Goal: Task Accomplishment & Management: Use online tool/utility

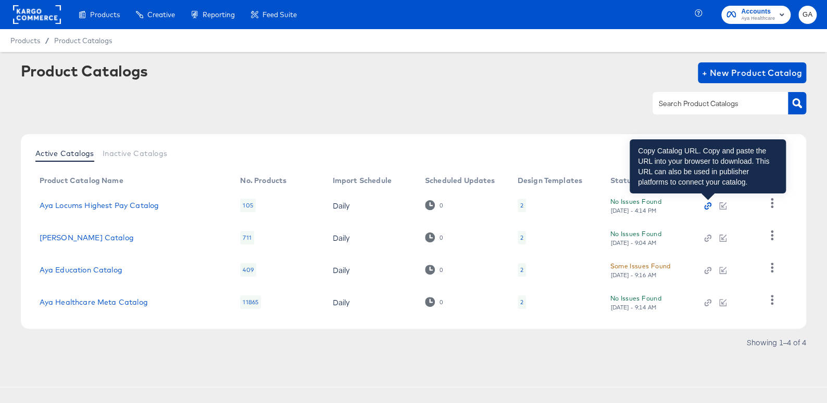
click at [705, 204] on icon "button" at bounding box center [707, 206] width 7 height 7
click at [706, 205] on icon "button" at bounding box center [707, 206] width 7 height 7
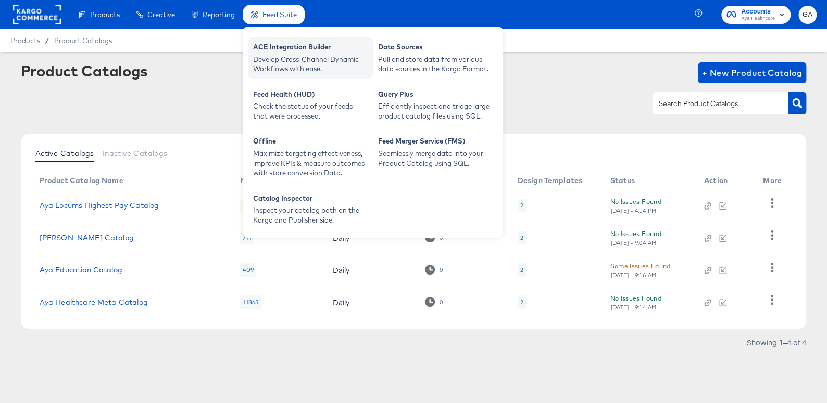
click at [289, 55] on div "Develop Cross-Channel Dynamic Workflows with ease." at bounding box center [310, 64] width 115 height 19
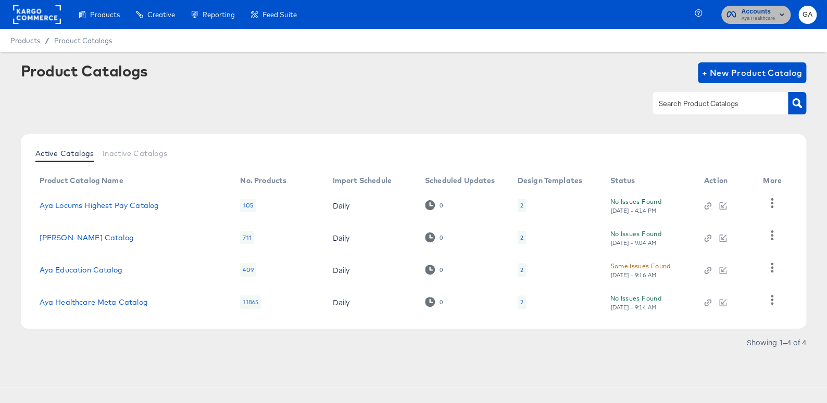
click at [743, 15] on span "Aya Healthcare" at bounding box center [758, 19] width 34 height 8
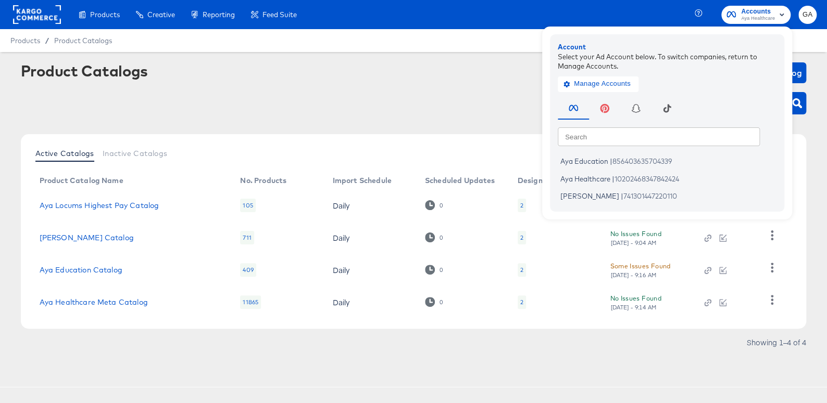
click at [52, 15] on rect at bounding box center [37, 14] width 48 height 19
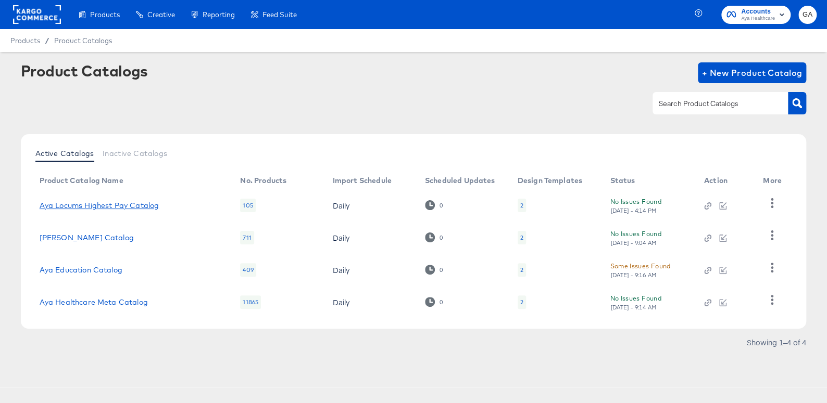
click at [124, 207] on link "Aya Locums Highest Pay Catalog" at bounding box center [100, 205] width 120 height 8
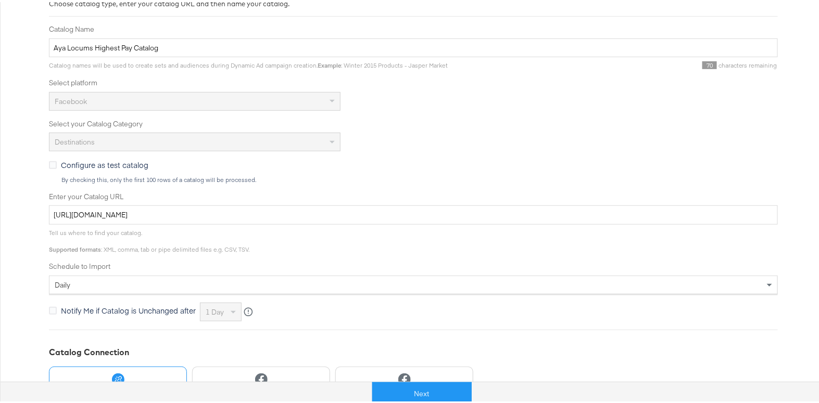
scroll to position [83, 0]
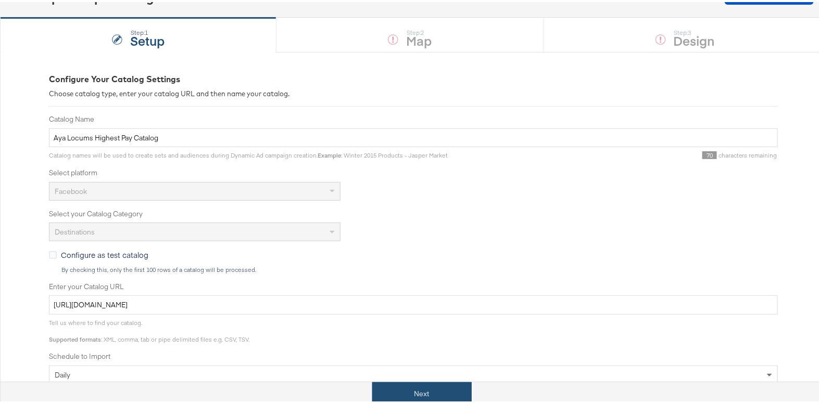
click at [419, 394] on button "Next" at bounding box center [421, 392] width 99 height 23
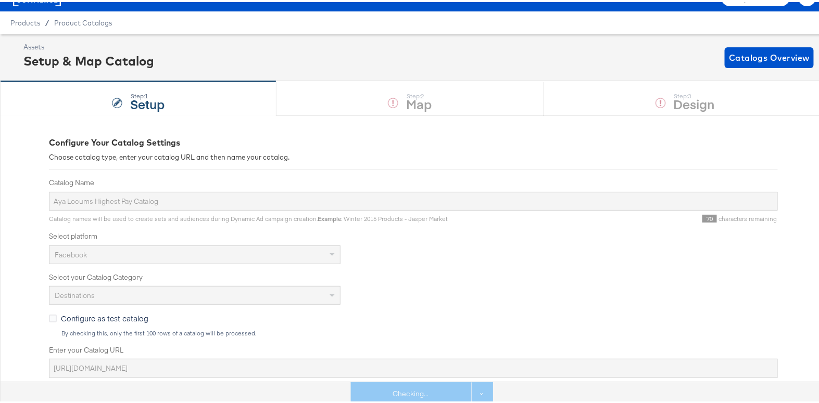
scroll to position [0, 0]
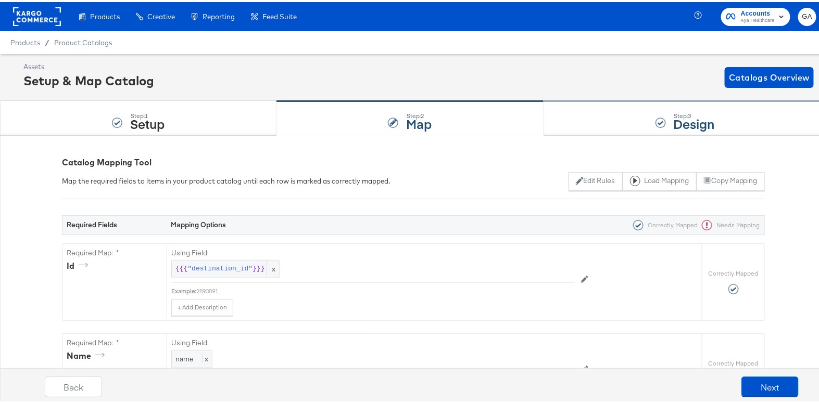
click at [674, 116] on strong "Design" at bounding box center [694, 121] width 41 height 17
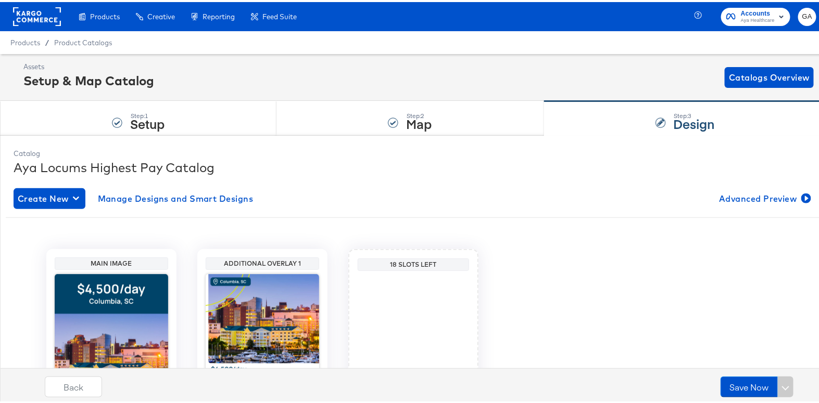
click at [94, 50] on div "Products / Product Catalogs" at bounding box center [413, 40] width 827 height 23
click at [99, 41] on span "Product Catalogs" at bounding box center [83, 40] width 58 height 8
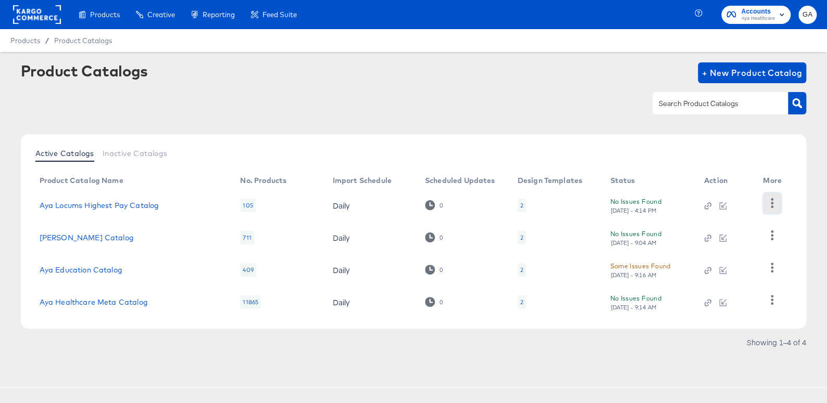
click at [767, 201] on icon "button" at bounding box center [772, 203] width 10 height 10
click at [494, 115] on div at bounding box center [414, 103] width 786 height 23
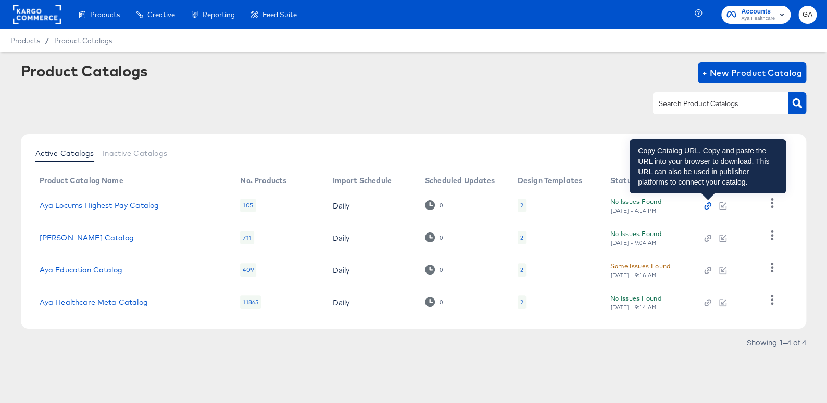
click at [706, 206] on icon "button" at bounding box center [707, 206] width 7 height 7
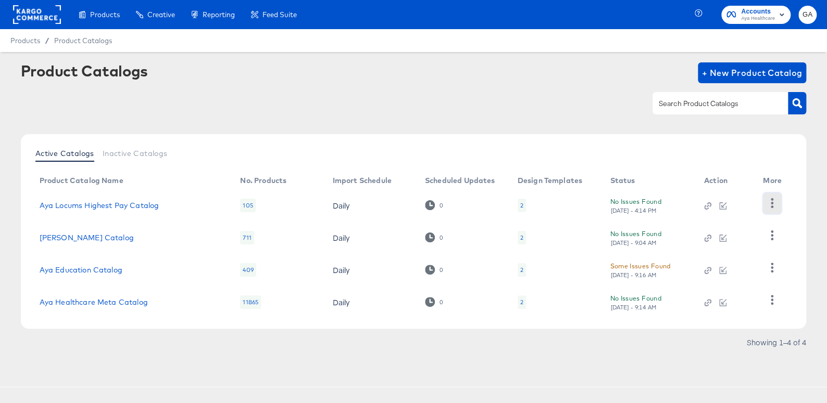
click at [770, 204] on icon "button" at bounding box center [772, 203] width 10 height 10
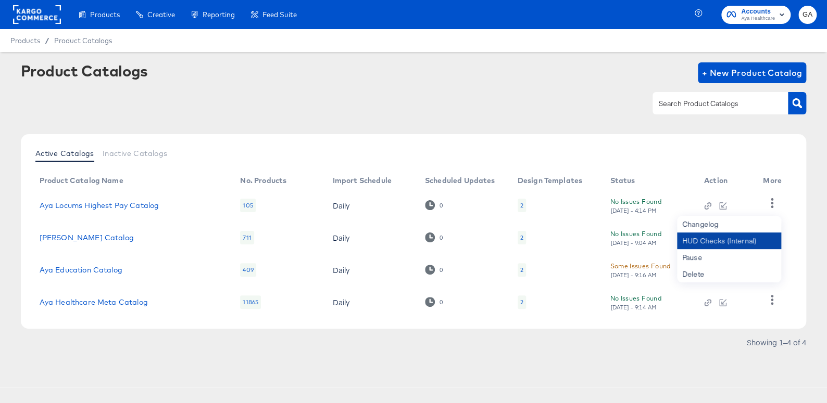
click at [767, 241] on div "HUD Checks (Internal)" at bounding box center [729, 241] width 104 height 17
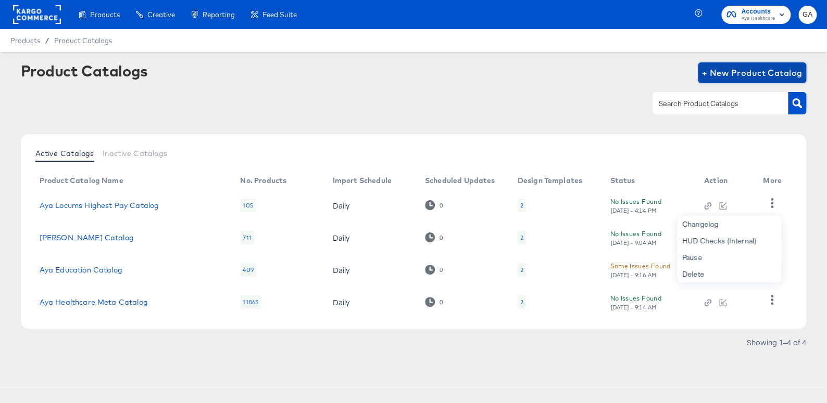
click at [726, 73] on span "+ New Product Catalog" at bounding box center [752, 73] width 100 height 15
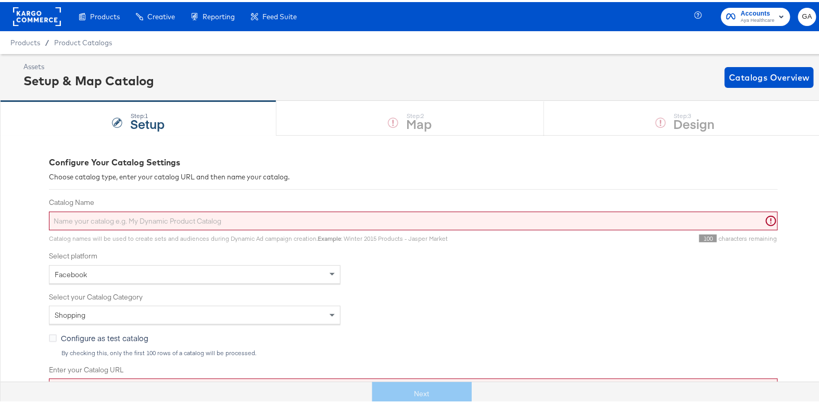
click at [204, 221] on input "Catalog Name" at bounding box center [413, 219] width 729 height 19
type input "test"
click at [204, 275] on div "Facebook" at bounding box center [194, 273] width 290 height 18
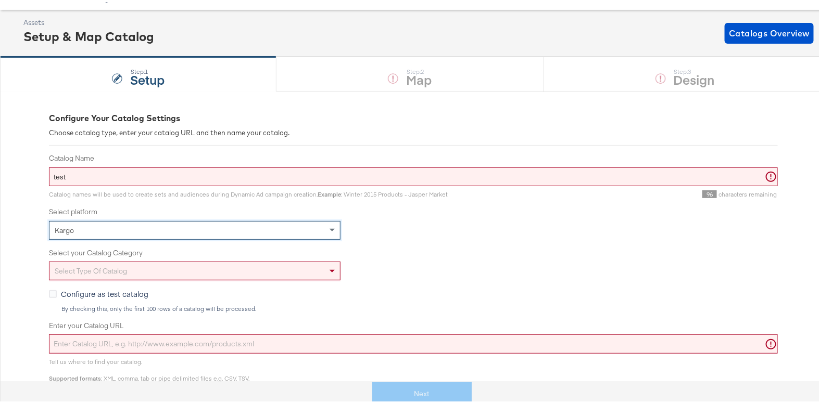
scroll to position [47, 0]
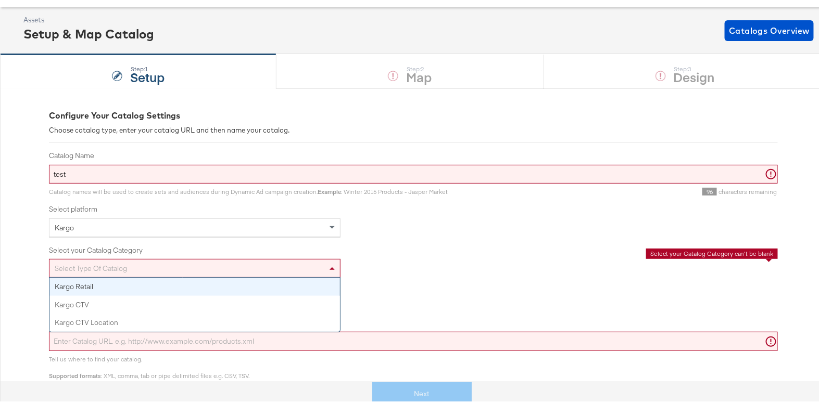
click at [148, 263] on div "Select type of catalog" at bounding box center [194, 267] width 290 height 18
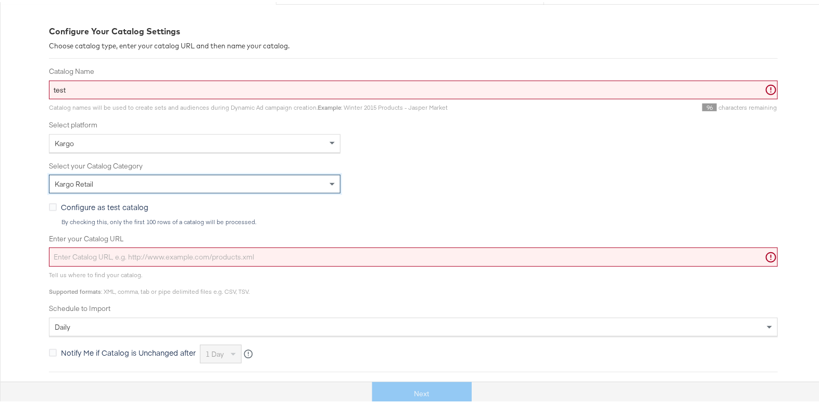
scroll to position [189, 0]
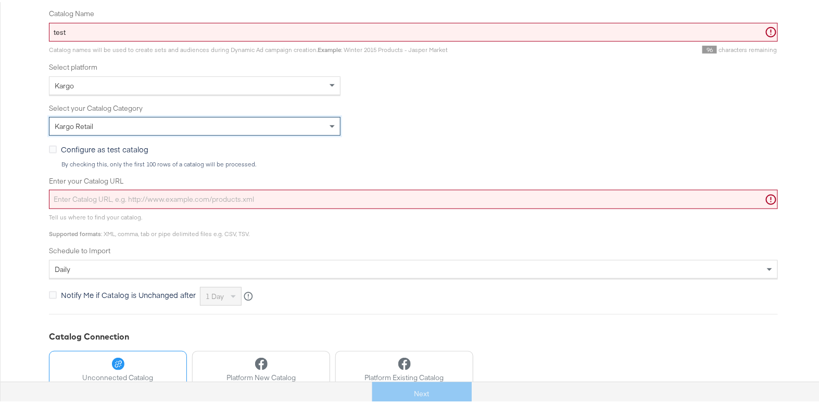
click at [276, 191] on input "Enter your Catalog URL" at bounding box center [413, 197] width 729 height 19
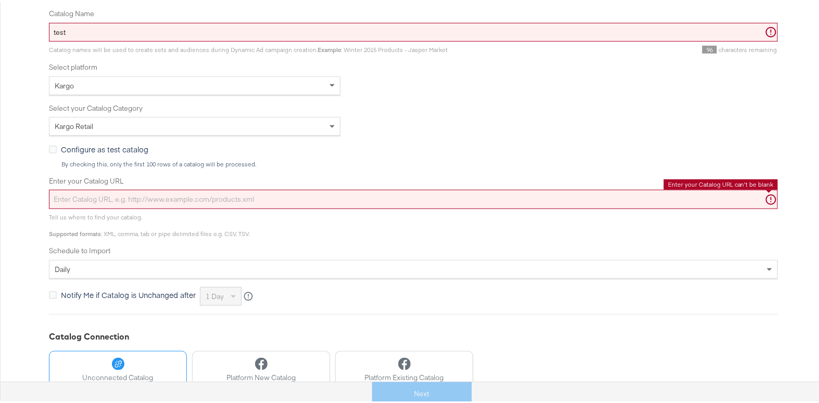
paste input "https://feeds.stitcherads.com/feeds/6478c4d0-76e4-4ad3-bd84-b9b276a50e18/export…"
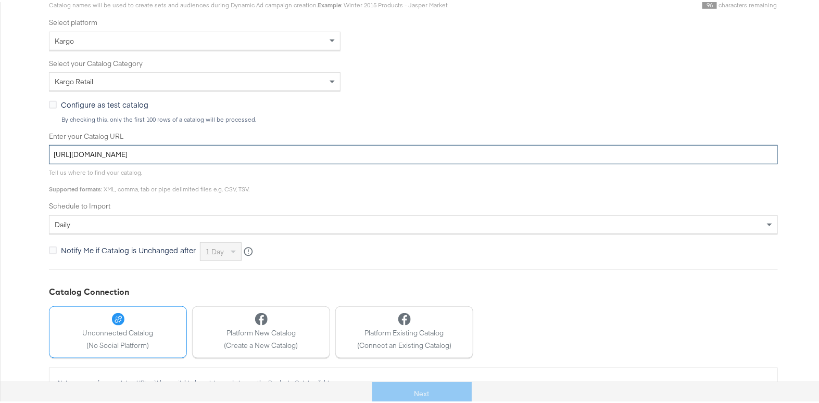
scroll to position [236, 0]
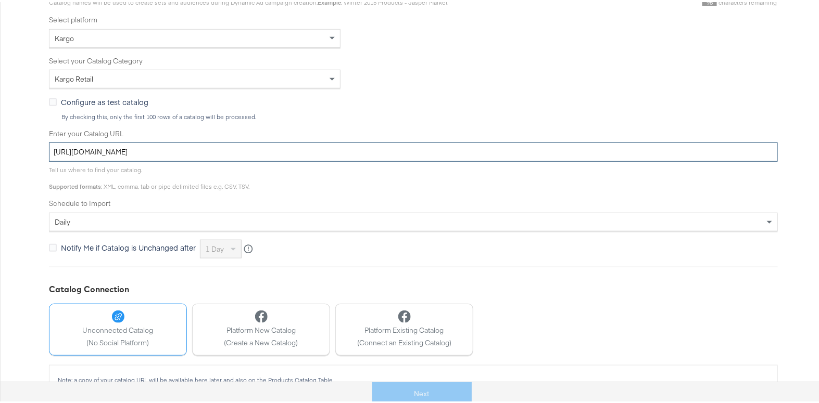
type input "https://feeds.stitcherads.com/feeds/6478c4d0-76e4-4ad3-bd84-b9b276a50e18/export…"
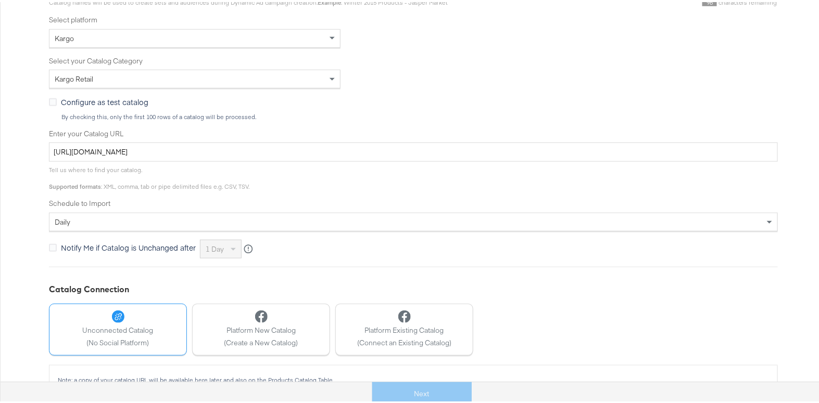
click at [400, 174] on div "Tell us where to find your catalog. Supported formats : XML, comma, tab or pipe…" at bounding box center [413, 174] width 729 height 29
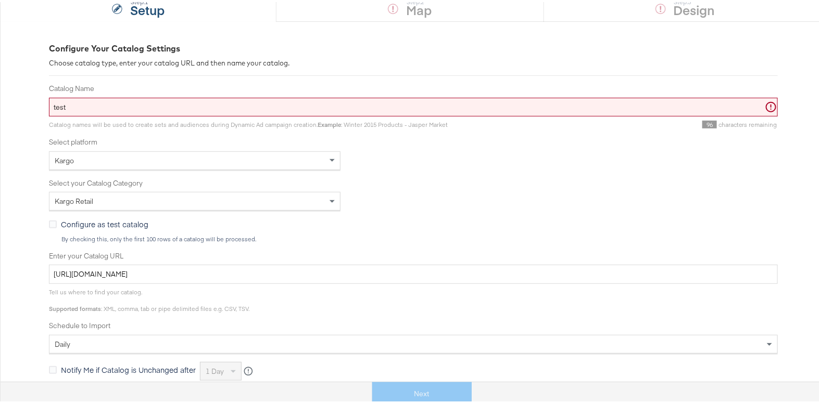
scroll to position [0, 0]
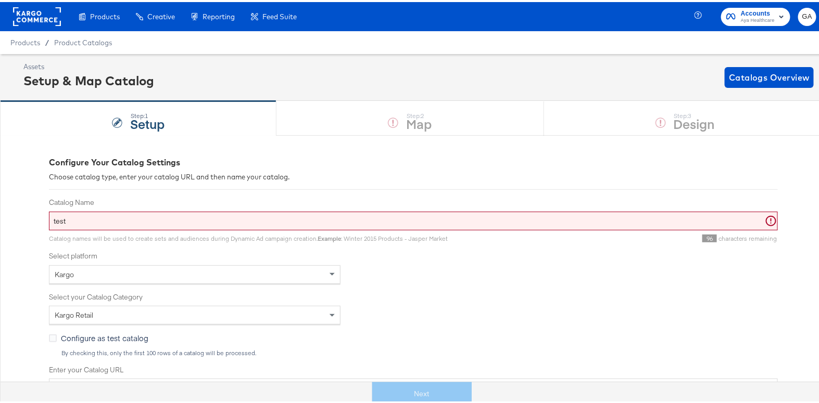
click at [277, 222] on input "test" at bounding box center [413, 219] width 729 height 19
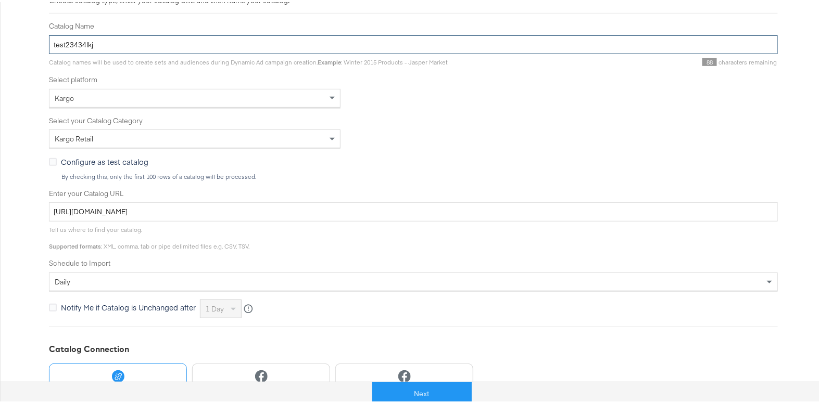
scroll to position [189, 0]
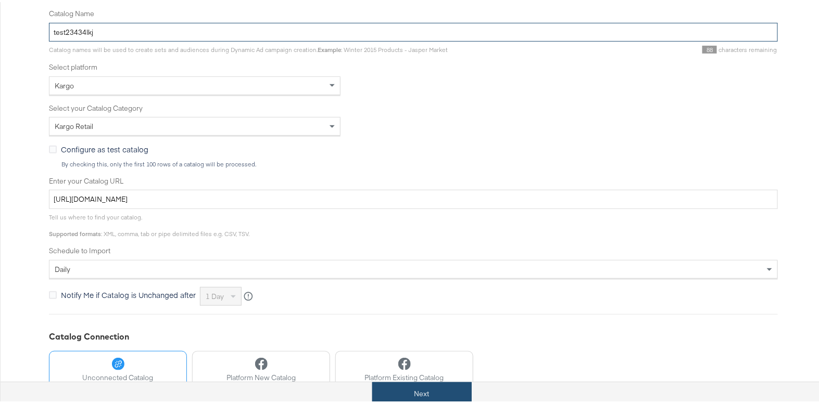
type input "test23434lkj"
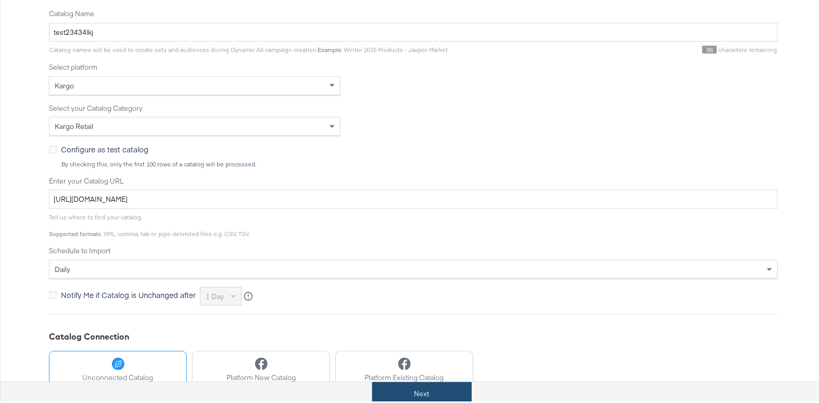
click at [434, 391] on button "Next" at bounding box center [421, 392] width 99 height 23
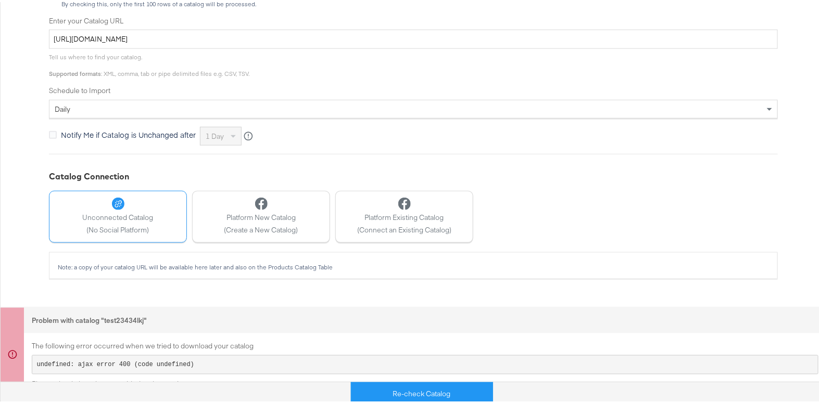
scroll to position [351, 0]
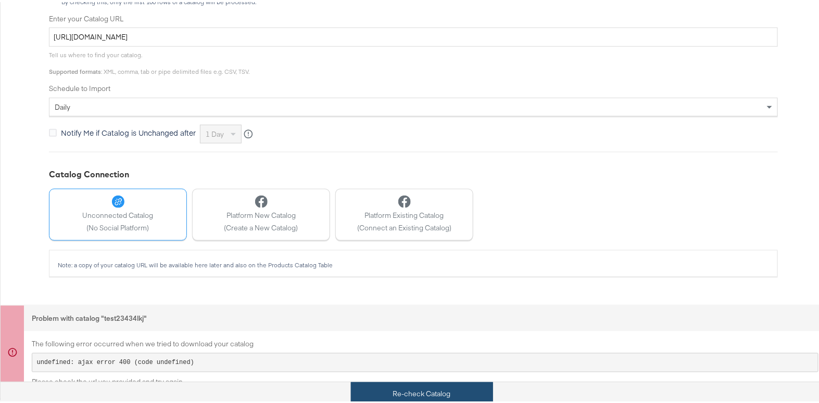
click at [421, 393] on button "Re-check Catalog" at bounding box center [422, 392] width 142 height 23
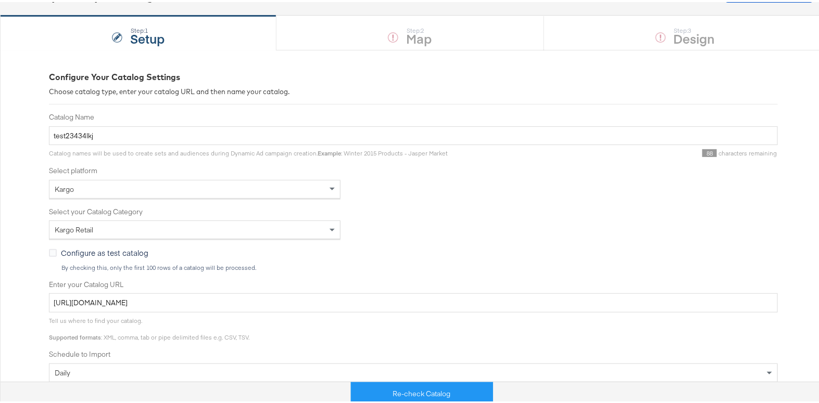
scroll to position [67, 0]
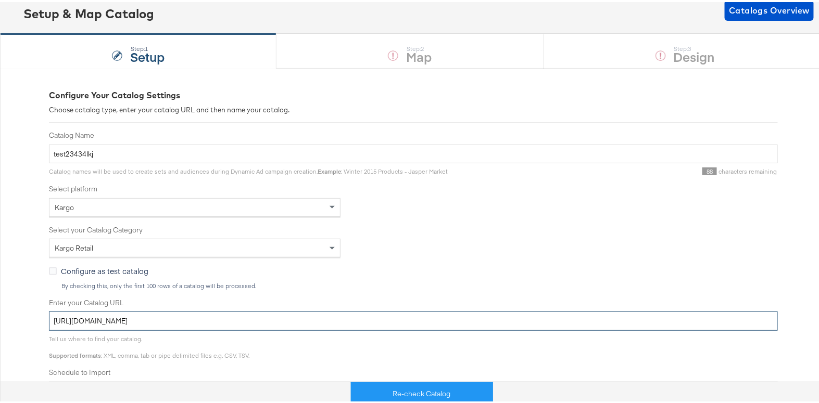
click at [411, 313] on input "https://feeds.stitcherads.com/feeds/6478c4d0-76e4-4ad3-bd84-b9b276a50e18/export…" at bounding box center [413, 319] width 729 height 19
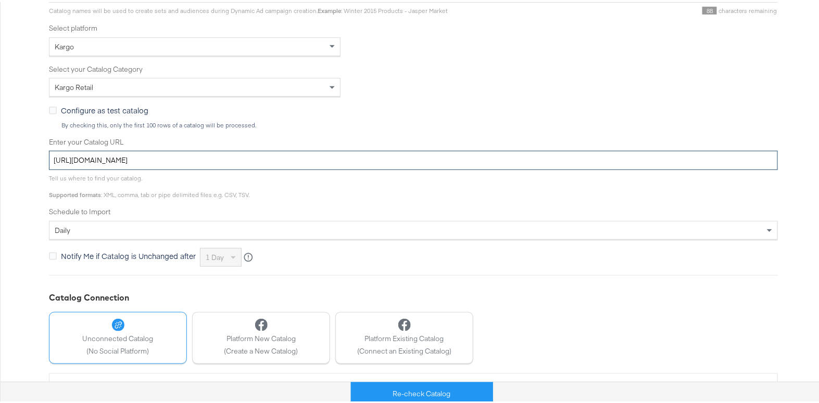
scroll to position [351, 0]
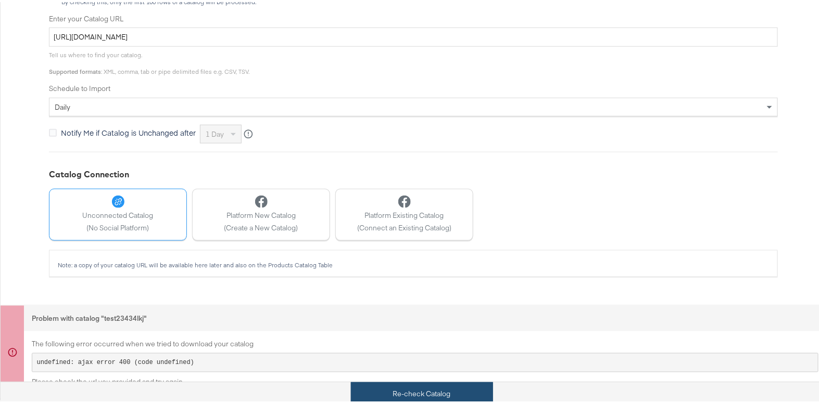
click at [438, 393] on button "Re-check Catalog" at bounding box center [422, 392] width 142 height 23
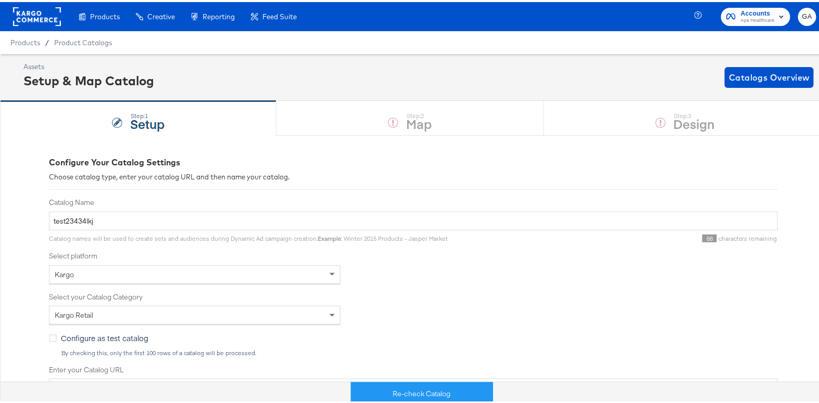
scroll to position [0, 0]
click at [741, 19] on span "Aya Healthcare" at bounding box center [758, 19] width 34 height 8
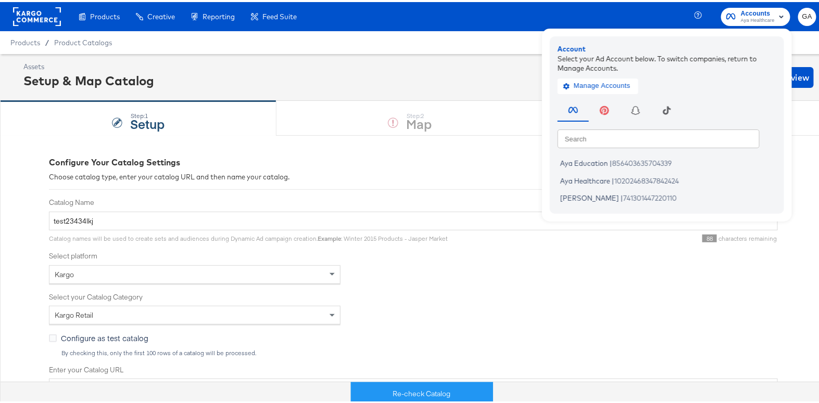
click at [38, 12] on rect at bounding box center [37, 14] width 48 height 19
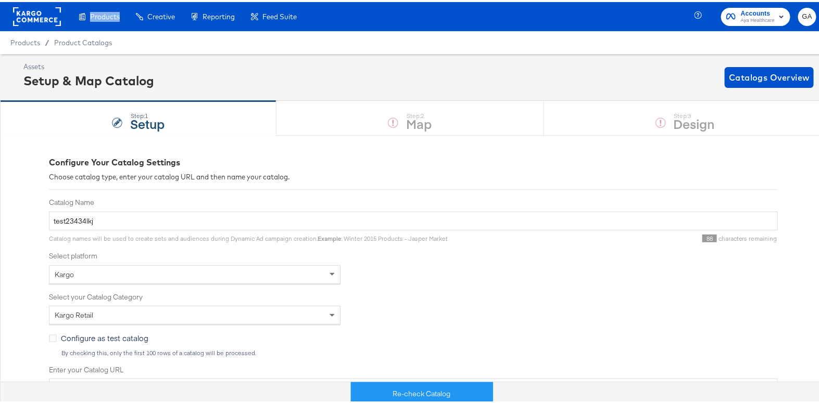
click at [38, 12] on rect at bounding box center [37, 14] width 48 height 19
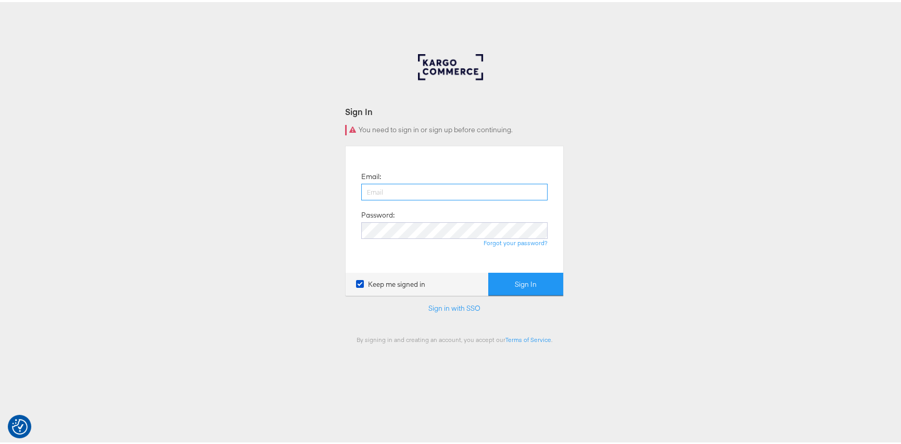
type input "george.aguila@kargo.com"
click at [505, 277] on button "Sign In" at bounding box center [525, 282] width 75 height 23
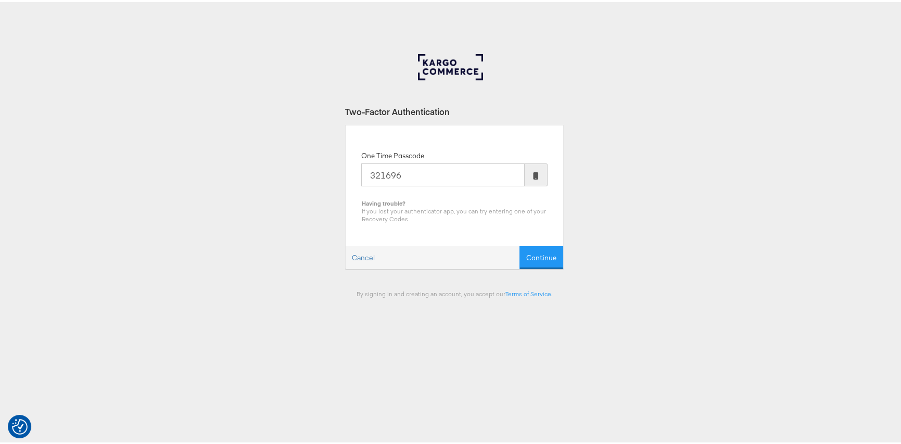
type input "321696"
click at [520, 244] on button "Continue" at bounding box center [542, 255] width 44 height 23
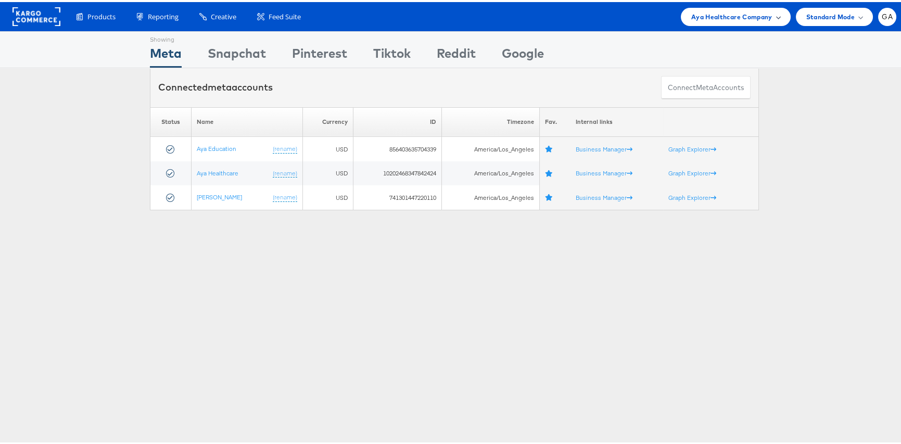
click at [717, 18] on span "Aya Healthcare Company" at bounding box center [731, 14] width 81 height 11
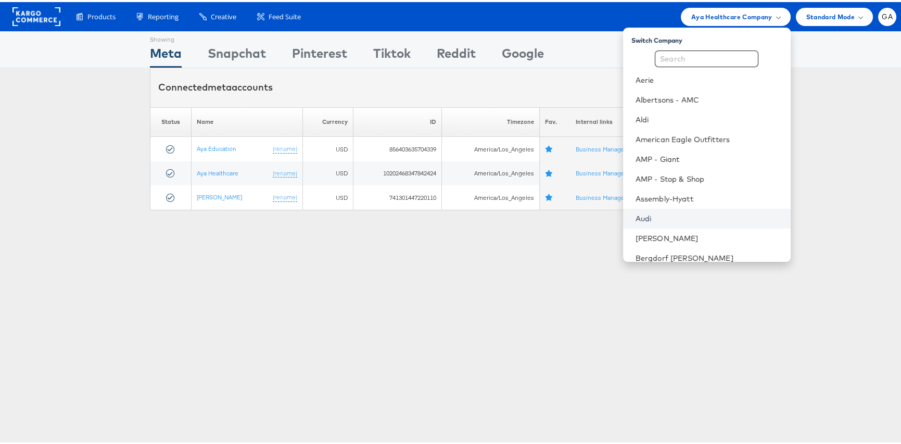
click at [687, 213] on link "Audi" at bounding box center [709, 216] width 147 height 10
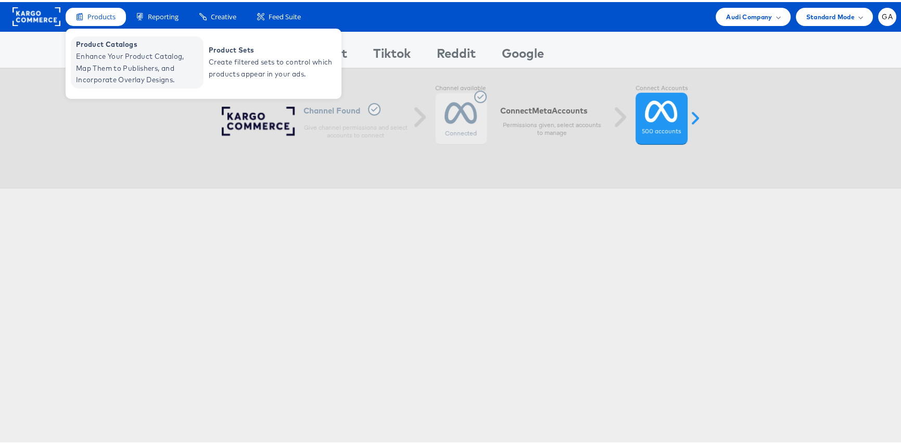
click at [98, 52] on span "Enhance Your Product Catalog, Map Them to Publishers, and Incorporate Overlay D…" at bounding box center [138, 65] width 125 height 35
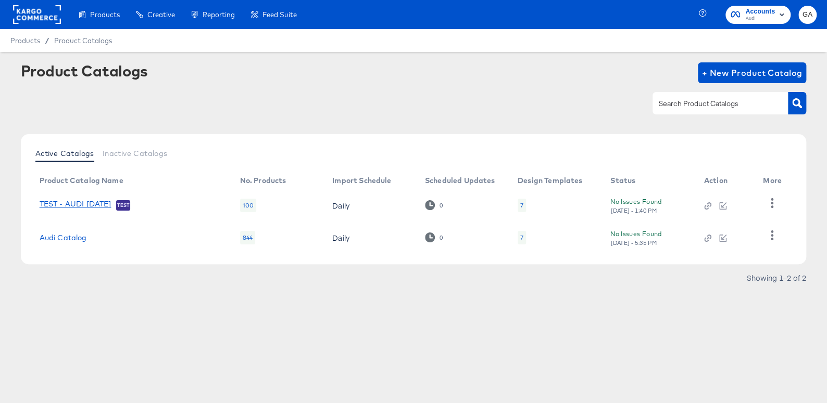
click at [106, 201] on link "TEST - AUDI [DATE]" at bounding box center [76, 205] width 72 height 10
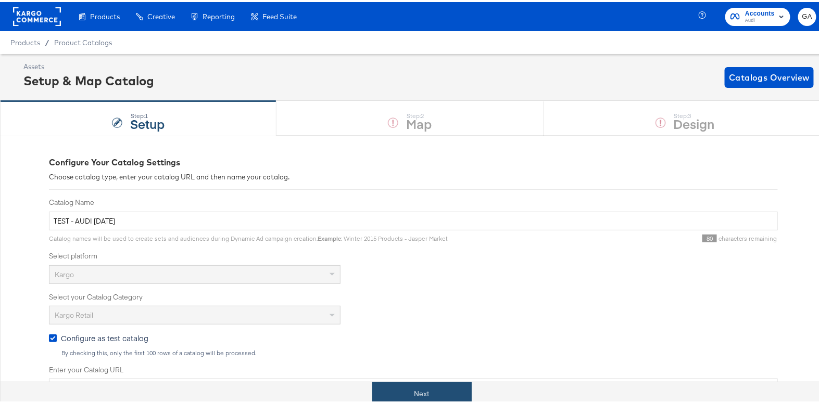
click at [419, 388] on button "Next" at bounding box center [421, 392] width 99 height 23
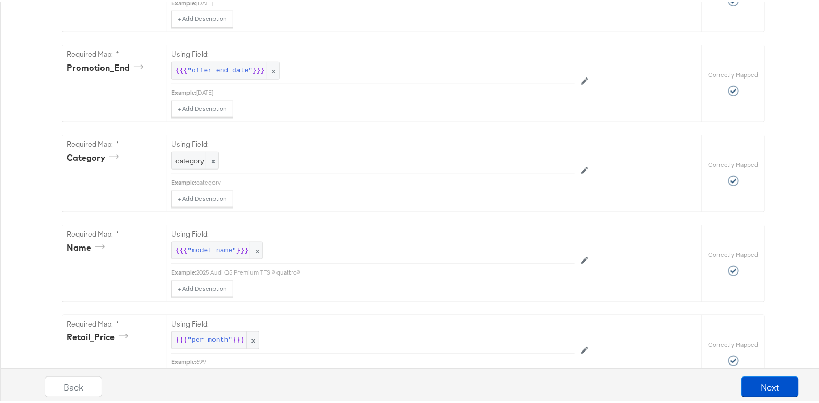
scroll to position [47, 0]
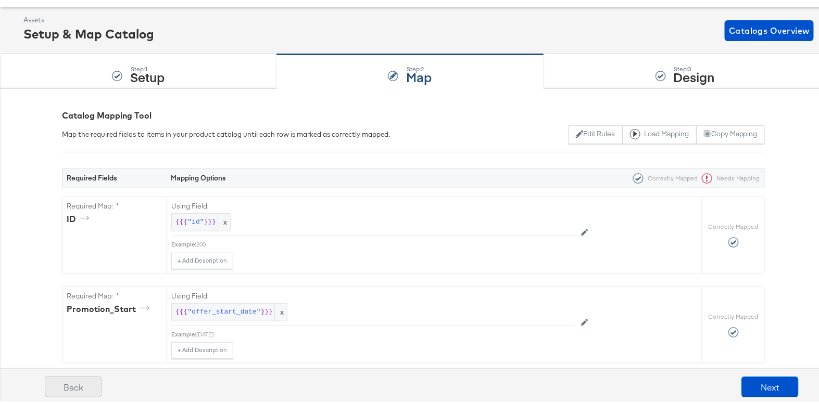
click at [83, 380] on button "Back" at bounding box center [73, 385] width 57 height 21
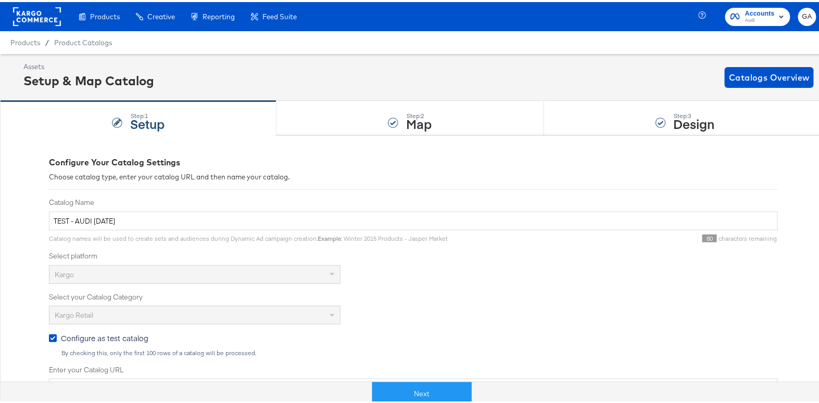
click at [776, 19] on rect "button" at bounding box center [781, 14] width 12 height 12
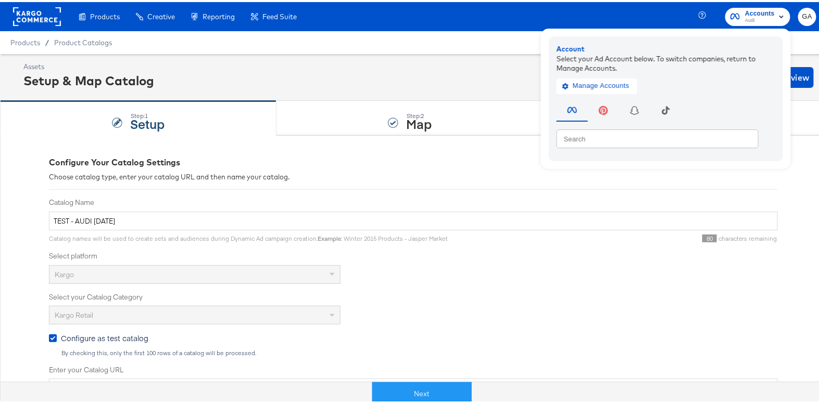
click at [599, 273] on div "Kargo" at bounding box center [413, 272] width 729 height 19
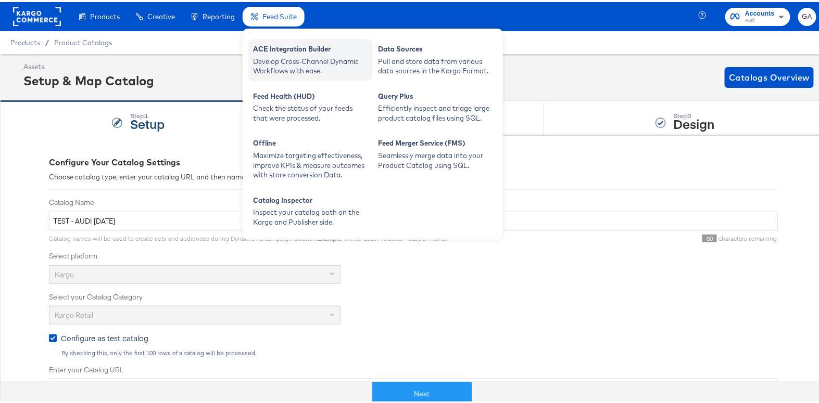
click at [298, 52] on div "ACE Integration Builder" at bounding box center [310, 48] width 115 height 12
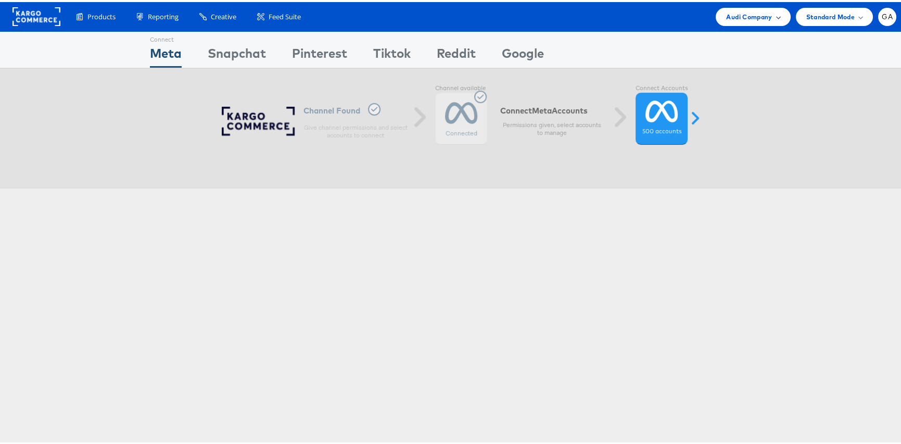
click at [726, 14] on span "Audi Company" at bounding box center [749, 14] width 46 height 11
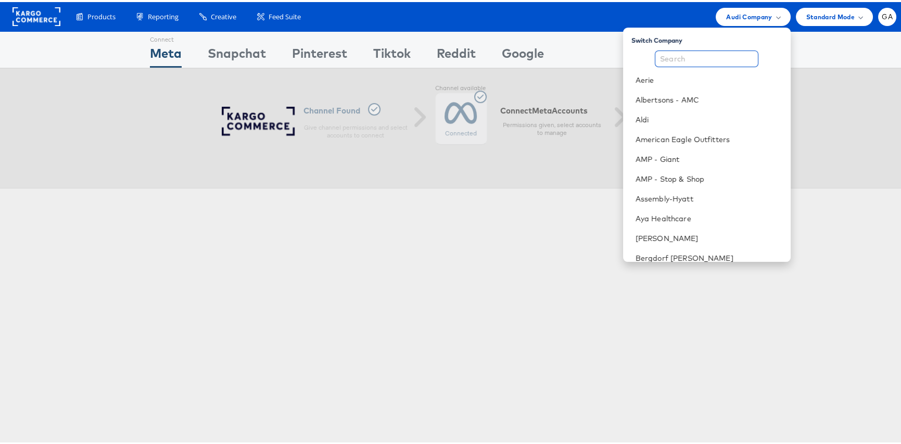
drag, startPoint x: 712, startPoint y: 53, endPoint x: 709, endPoint y: 59, distance: 6.3
click at [711, 54] on input "text" at bounding box center [707, 56] width 104 height 17
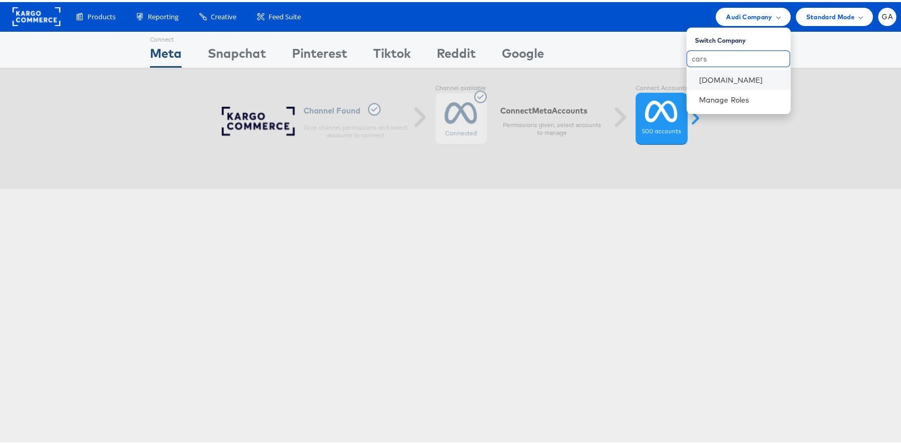
type input "cars"
click at [705, 72] on li "[DOMAIN_NAME]" at bounding box center [739, 78] width 104 height 20
click at [705, 79] on link "[DOMAIN_NAME]" at bounding box center [740, 78] width 83 height 10
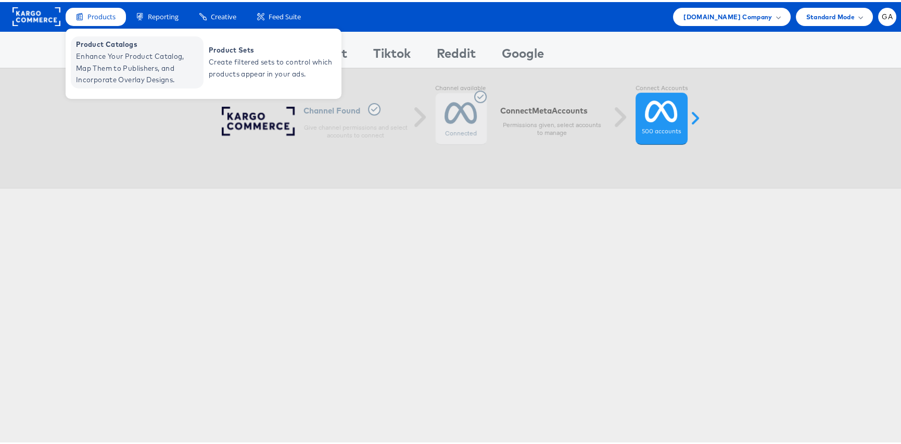
click at [105, 56] on span "Enhance Your Product Catalog, Map Them to Publishers, and Incorporate Overlay D…" at bounding box center [138, 65] width 125 height 35
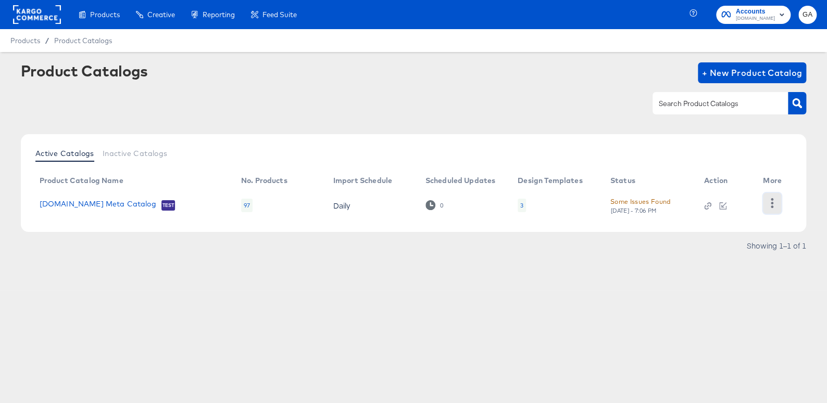
click at [773, 204] on icon "button" at bounding box center [772, 203] width 10 height 10
click at [753, 200] on div "HUD Checks (Internal)" at bounding box center [729, 202] width 104 height 17
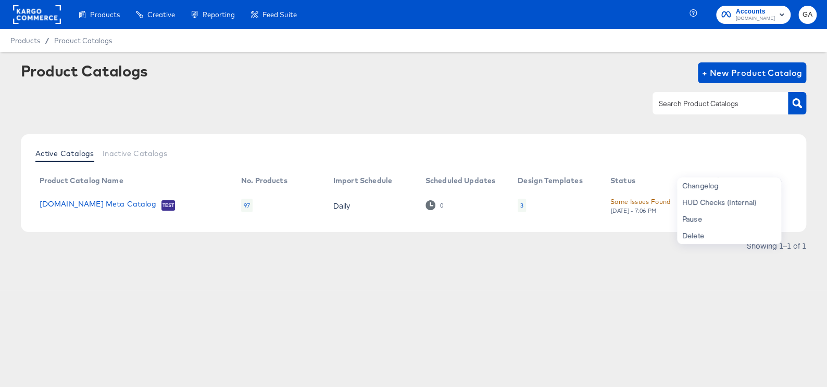
click at [587, 84] on div "Product Catalogs + New Product Catalog" at bounding box center [414, 94] width 786 height 64
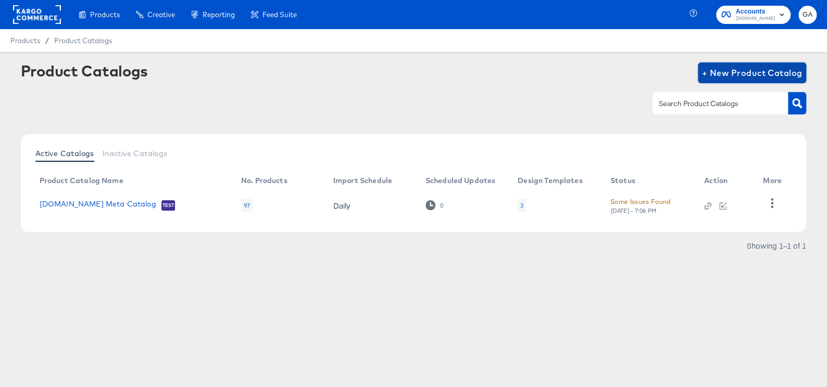
click at [743, 71] on span "+ New Product Catalog" at bounding box center [752, 73] width 100 height 15
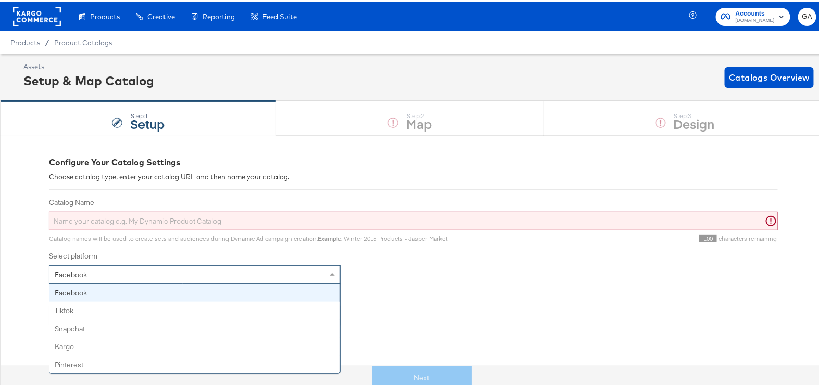
click at [251, 272] on div "Facebook" at bounding box center [194, 273] width 290 height 18
drag, startPoint x: 243, startPoint y: 287, endPoint x: 242, endPoint y: 293, distance: 5.9
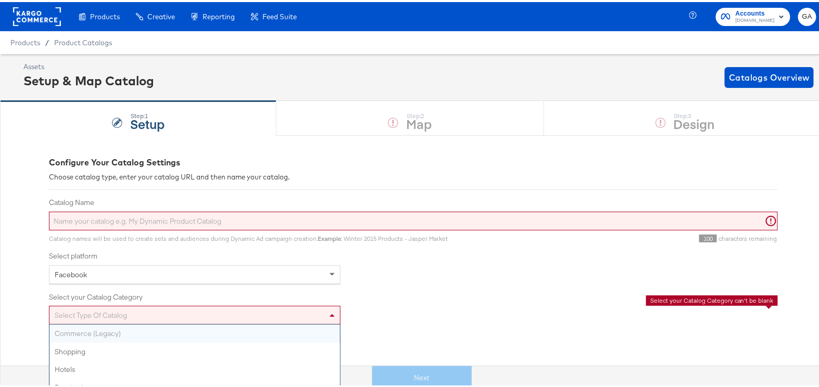
click at [231, 309] on div "Select type of catalog Commerce (Legacy) Shopping Hotels Destinations Home List…" at bounding box center [195, 313] width 292 height 19
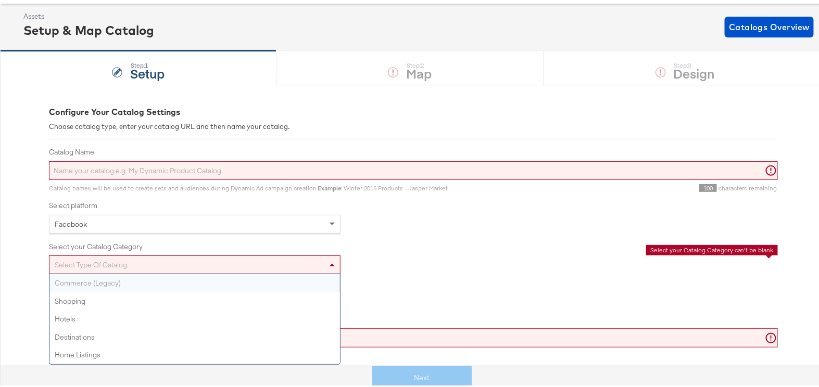
scroll to position [120, 0]
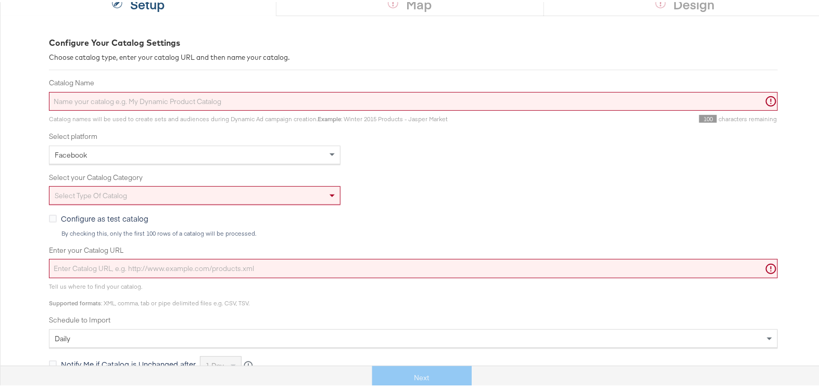
click at [385, 191] on div "Select type of catalog" at bounding box center [413, 193] width 729 height 19
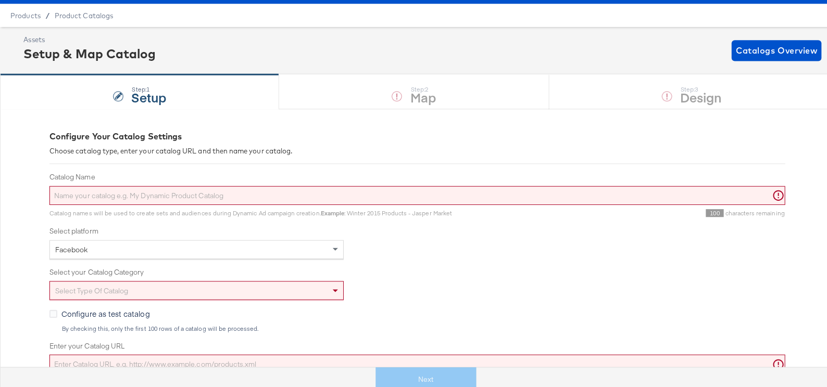
scroll to position [0, 0]
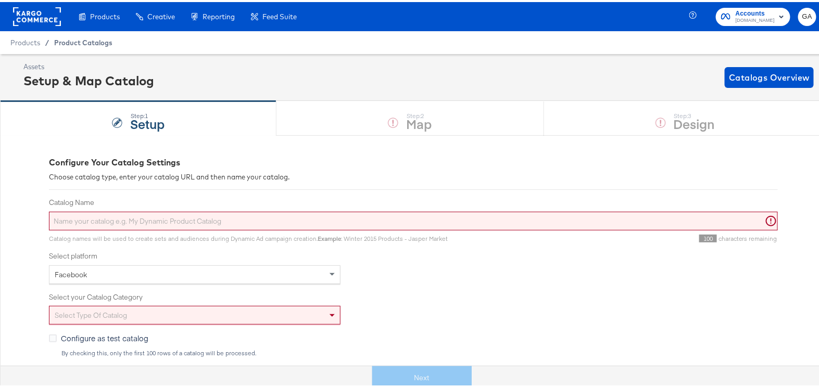
click at [79, 44] on span "Product Catalogs" at bounding box center [83, 40] width 58 height 8
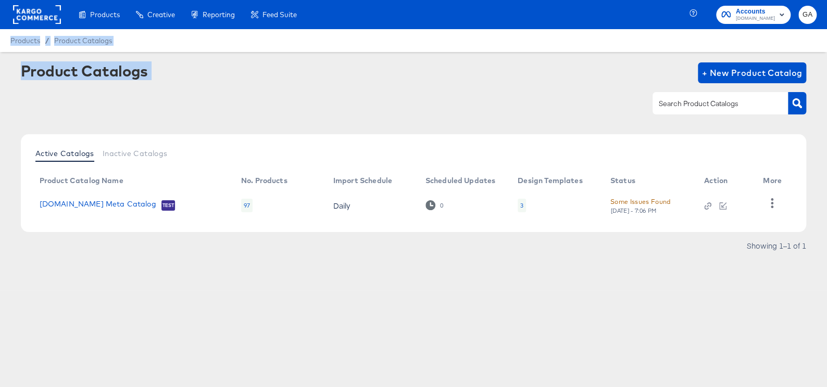
drag, startPoint x: 303, startPoint y: 54, endPoint x: 232, endPoint y: 96, distance: 82.1
click at [232, 96] on div "Products Products Product Catalogs Enhance Your Product Catalog, Map Them to Pu…" at bounding box center [413, 193] width 827 height 387
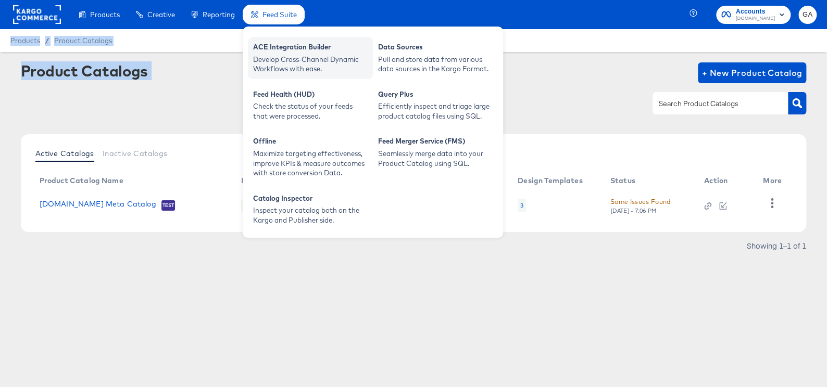
click at [290, 49] on div "ACE Integration Builder" at bounding box center [310, 48] width 115 height 12
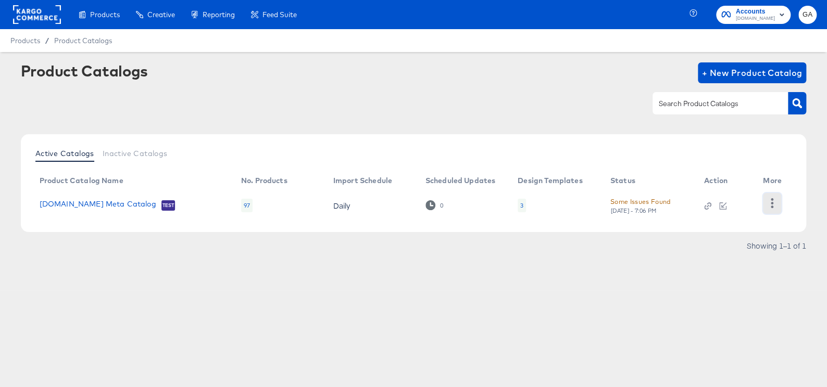
click at [771, 196] on button "button" at bounding box center [772, 203] width 18 height 21
click at [729, 205] on div "HUD Checks (Internal)" at bounding box center [729, 202] width 104 height 17
click at [59, 205] on link "Cars.com Meta Catalog" at bounding box center [98, 205] width 117 height 10
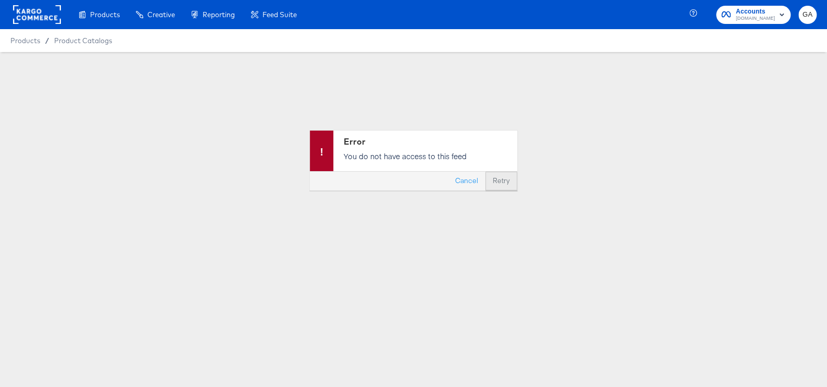
click at [509, 178] on button "Retry" at bounding box center [501, 181] width 32 height 19
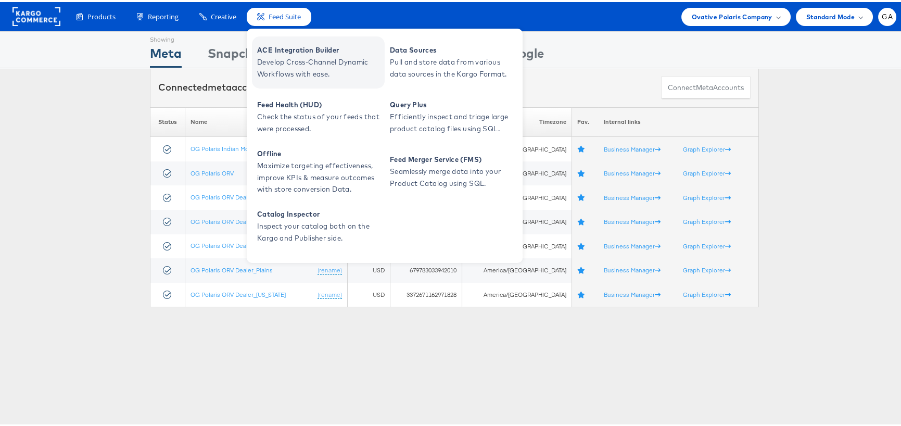
click at [301, 60] on span "Develop Cross-Channel Dynamic Workflows with ease." at bounding box center [319, 66] width 125 height 24
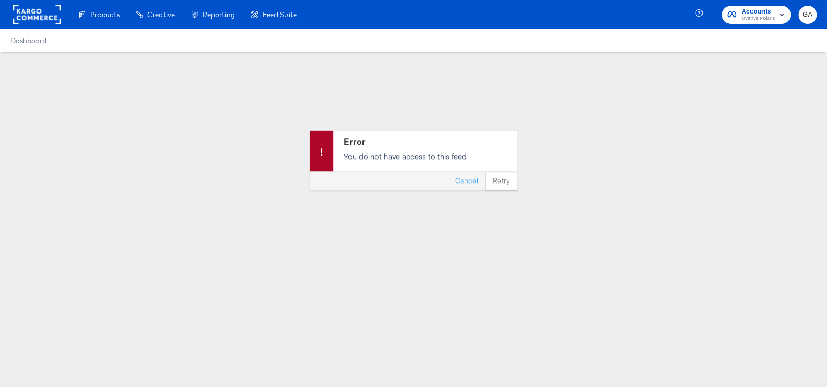
click at [22, 18] on rect at bounding box center [37, 14] width 48 height 19
click at [23, 17] on rect at bounding box center [37, 14] width 48 height 19
click at [24, 15] on rect at bounding box center [37, 14] width 48 height 19
click at [25, 14] on rect at bounding box center [37, 14] width 48 height 19
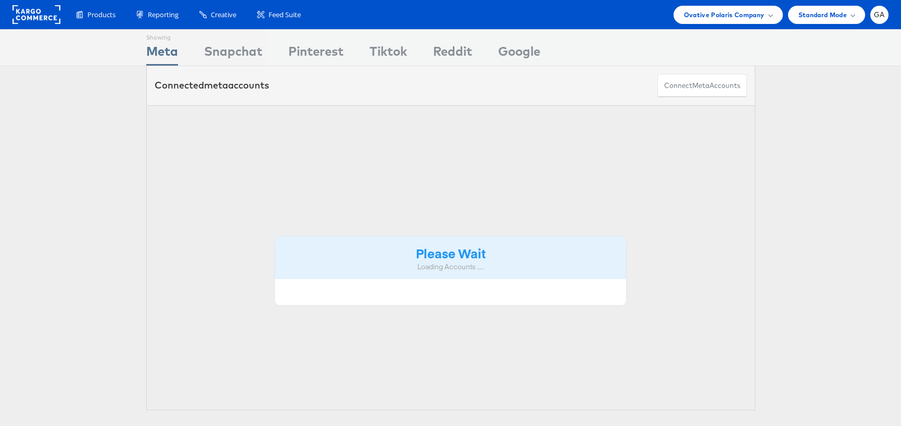
click at [522, 200] on div "Please Wait Loading Accounts ...." at bounding box center [450, 258] width 609 height 306
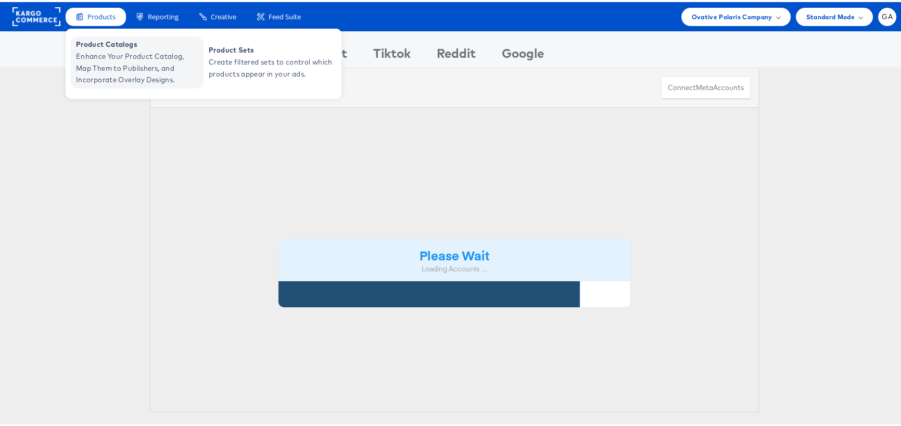
click at [113, 58] on span "Enhance Your Product Catalog, Map Them to Publishers, and Incorporate Overlay D…" at bounding box center [138, 65] width 125 height 35
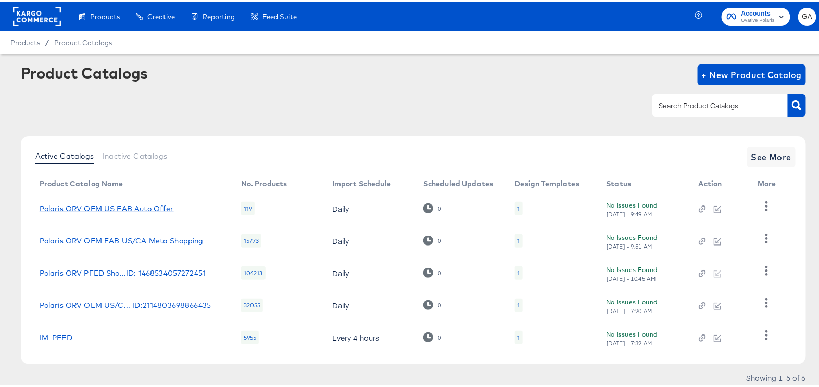
click at [143, 206] on link "Polaris ORV OEM US FAB Auto Offer" at bounding box center [107, 207] width 134 height 8
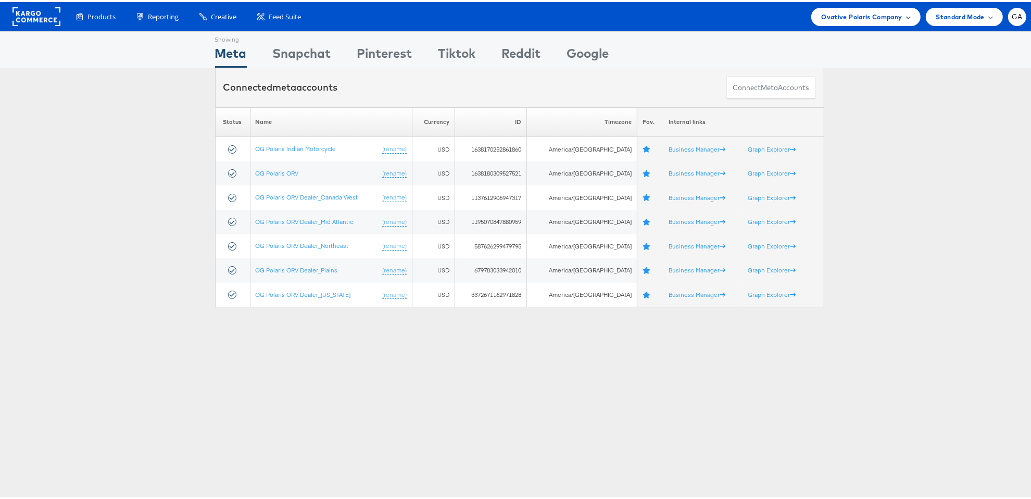
click at [891, 14] on span "Ovative Polaris Company" at bounding box center [862, 14] width 81 height 11
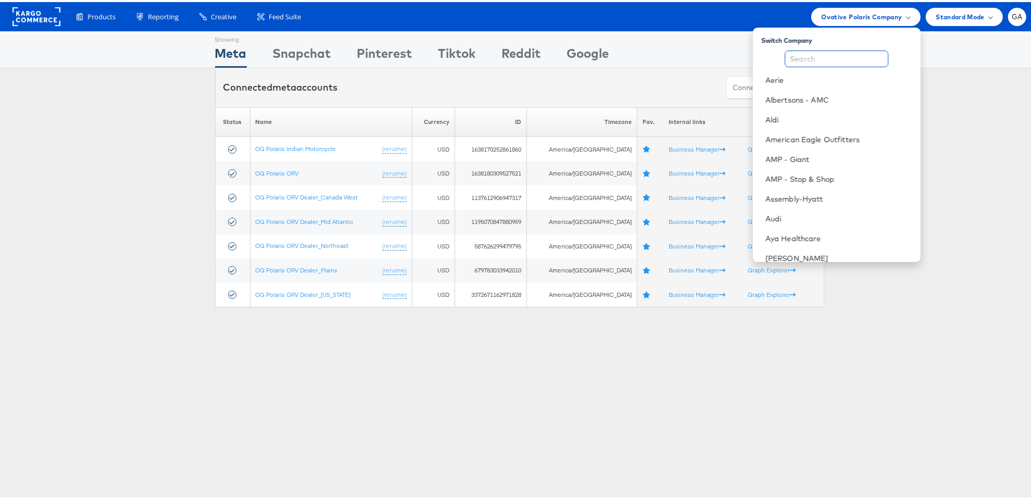
click at [815, 64] on input "text" at bounding box center [837, 56] width 104 height 17
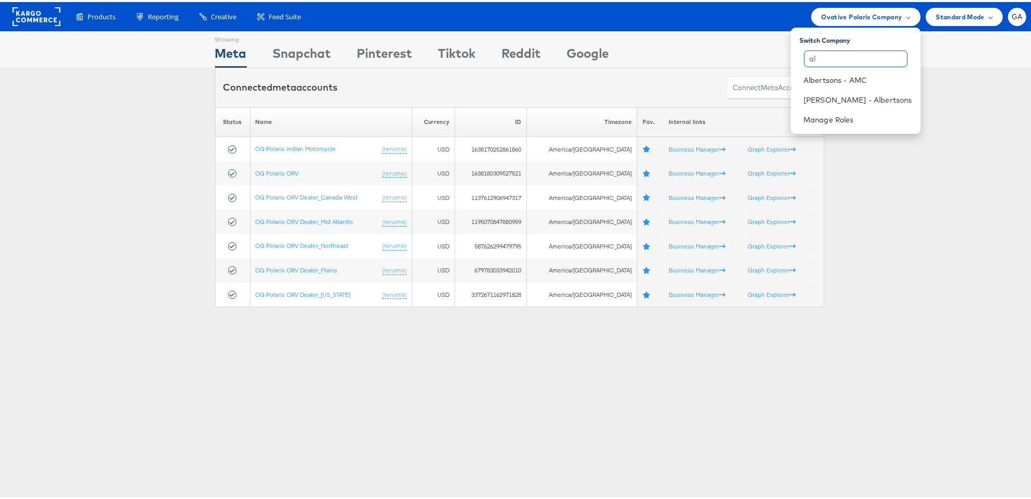
type input "a"
type input "cars"
click at [838, 88] on div "Manage Roles" at bounding box center [868, 98] width 104 height 20
click at [836, 80] on link "Cars.com" at bounding box center [870, 78] width 83 height 10
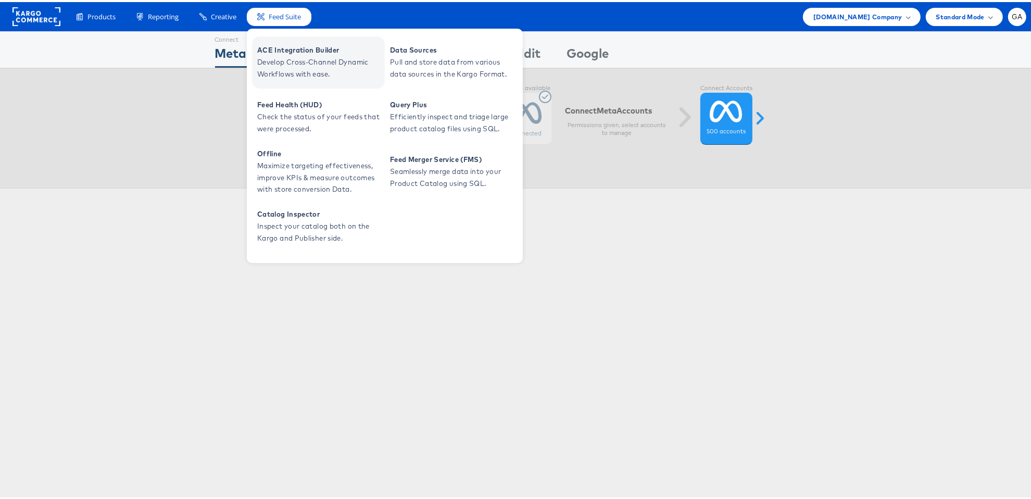
click at [292, 53] on span "ACE Integration Builder" at bounding box center [319, 48] width 125 height 12
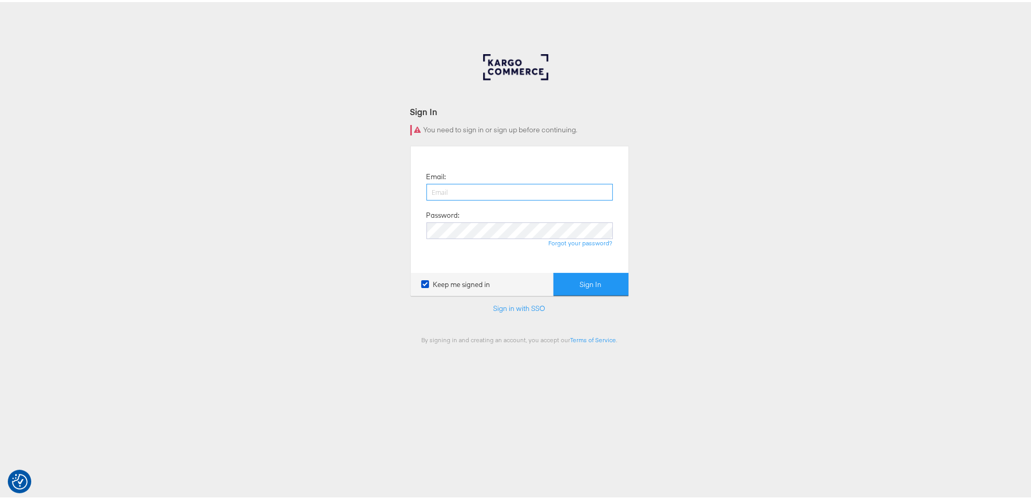
click at [517, 186] on input "email" at bounding box center [519, 190] width 186 height 17
type input "george.aguila@kargo.com"
click at [553, 271] on button "Sign In" at bounding box center [590, 282] width 75 height 23
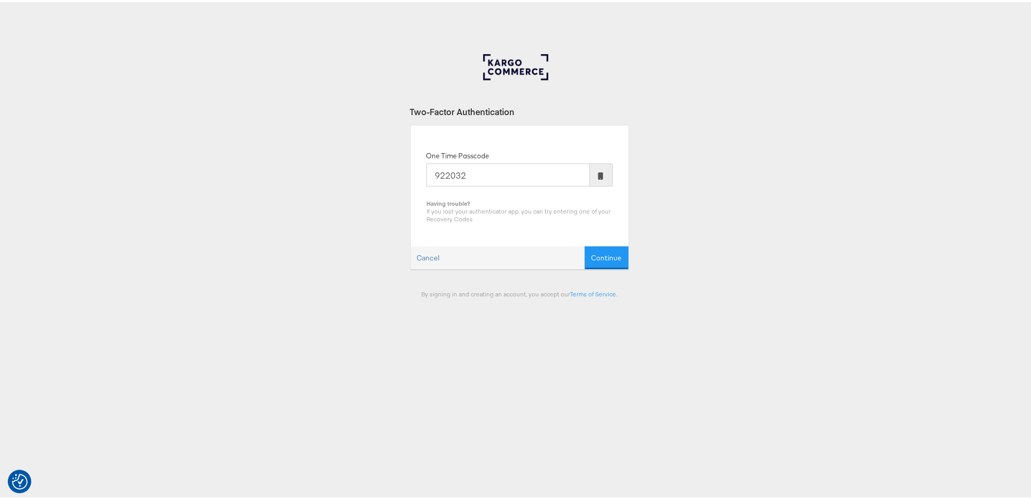
type input "922032"
click at [585, 244] on button "Continue" at bounding box center [607, 255] width 44 height 23
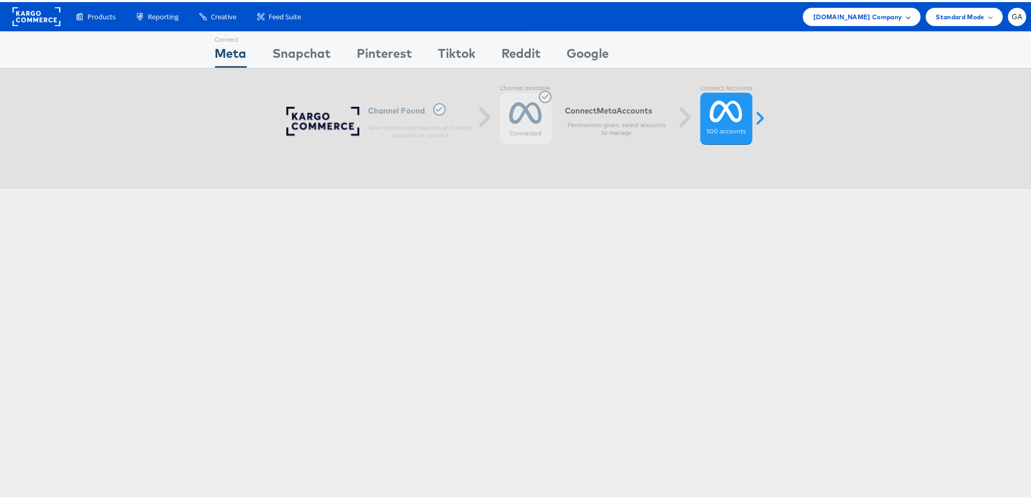
click at [851, 11] on span "Cars.com Company" at bounding box center [857, 14] width 89 height 11
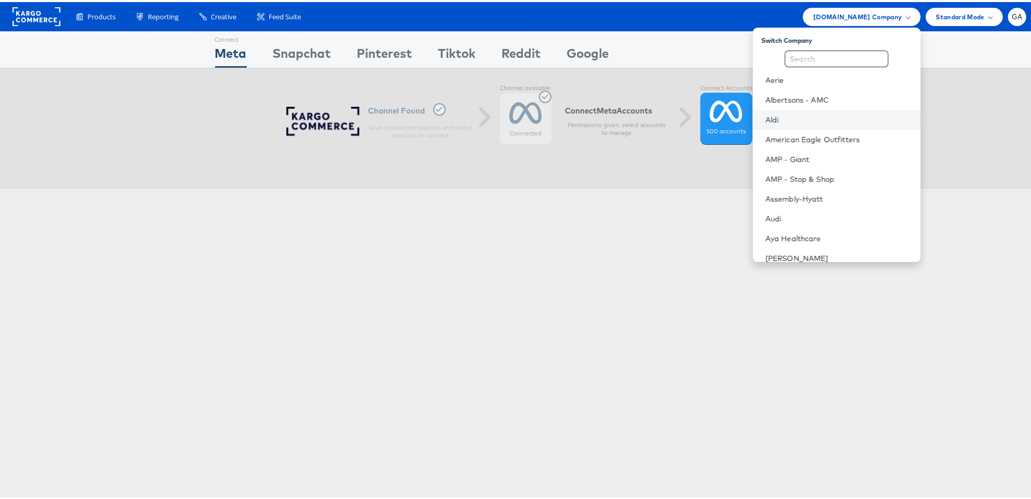
click at [788, 118] on link "Aldi" at bounding box center [838, 117] width 147 height 10
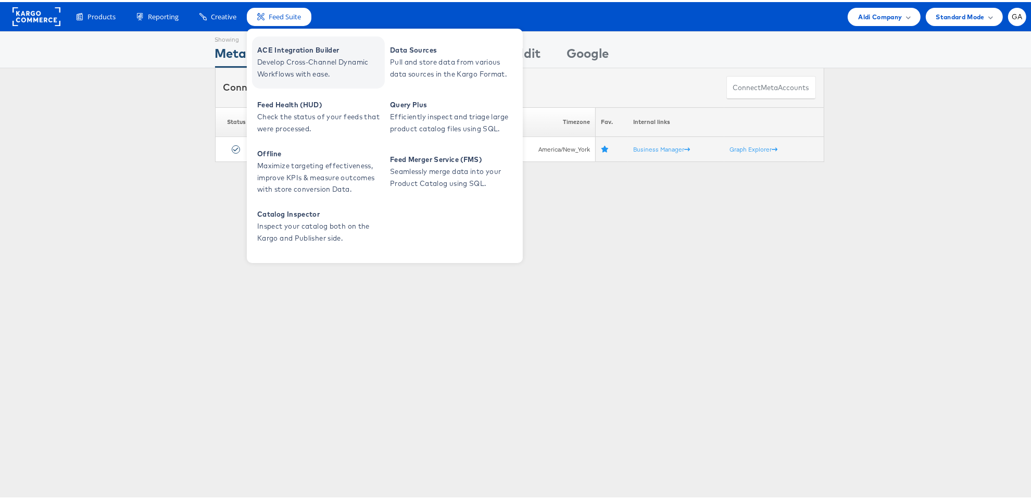
click at [306, 54] on span "Develop Cross-Channel Dynamic Workflows with ease." at bounding box center [319, 66] width 125 height 24
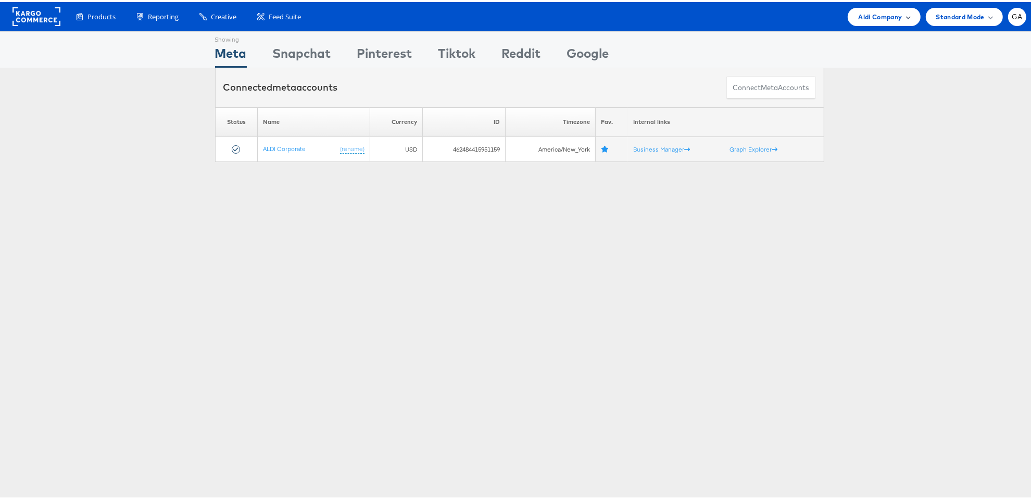
click at [858, 13] on span "Aldi Company" at bounding box center [880, 14] width 44 height 11
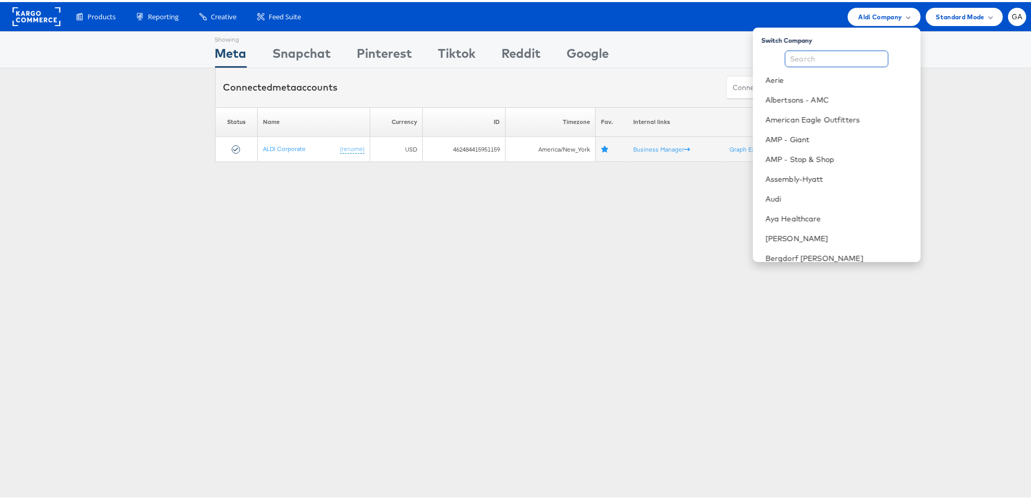
click at [838, 60] on input "text" at bounding box center [837, 56] width 104 height 17
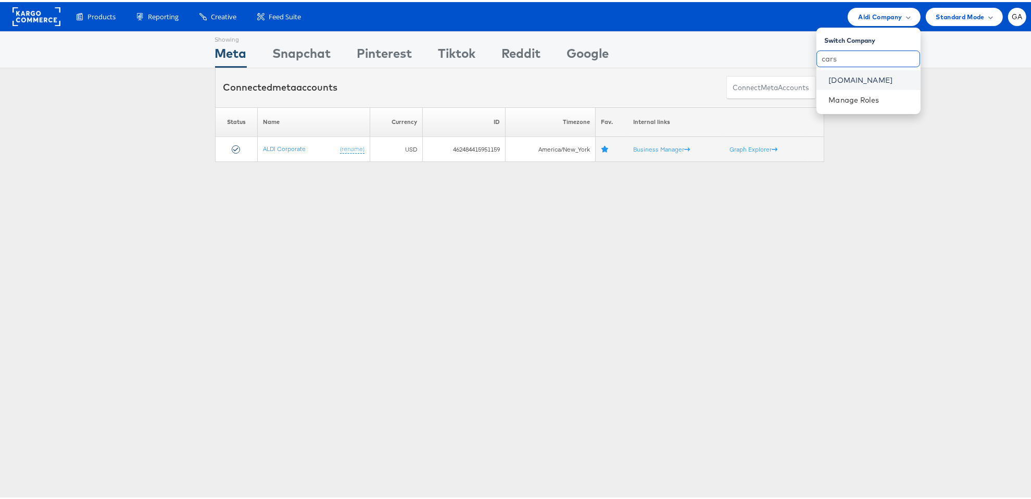
type input "cars"
click at [840, 79] on link "Cars.com" at bounding box center [870, 78] width 83 height 10
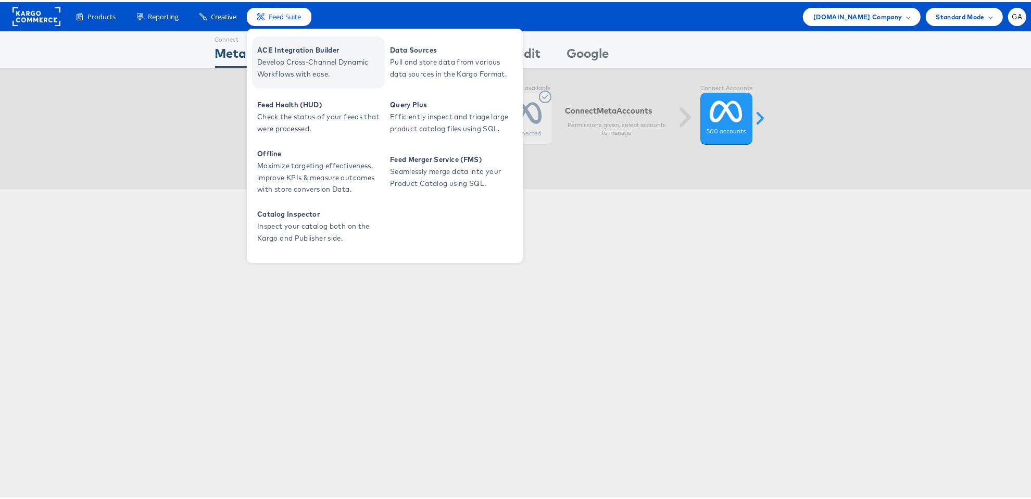
click at [289, 58] on span "Develop Cross-Channel Dynamic Workflows with ease." at bounding box center [319, 66] width 125 height 24
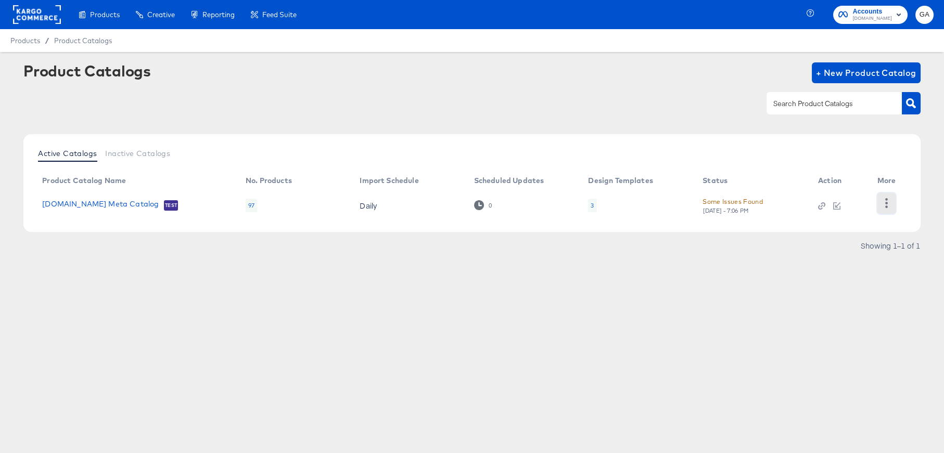
click at [882, 202] on icon "button" at bounding box center [887, 203] width 10 height 10
click at [869, 203] on div "HUD Checks (Internal)" at bounding box center [844, 202] width 104 height 17
click at [120, 207] on link "Cars.com Meta Catalog" at bounding box center [100, 205] width 117 height 10
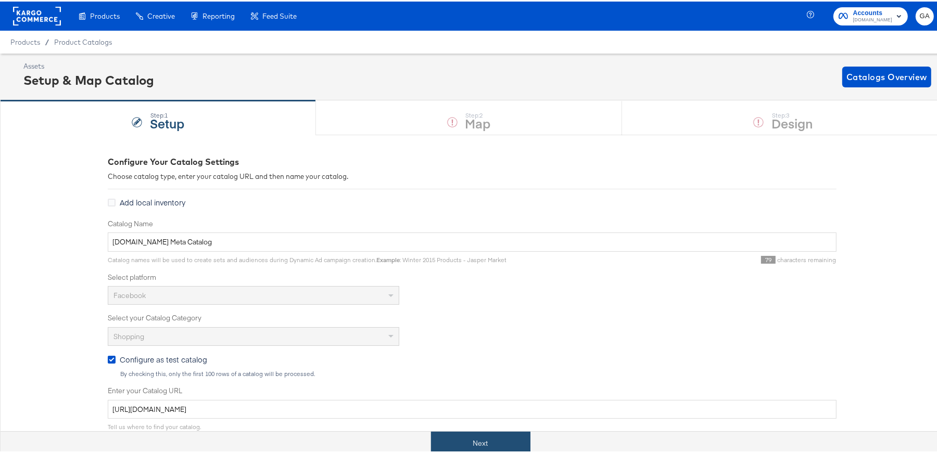
click at [474, 439] on button "Next" at bounding box center [480, 442] width 99 height 23
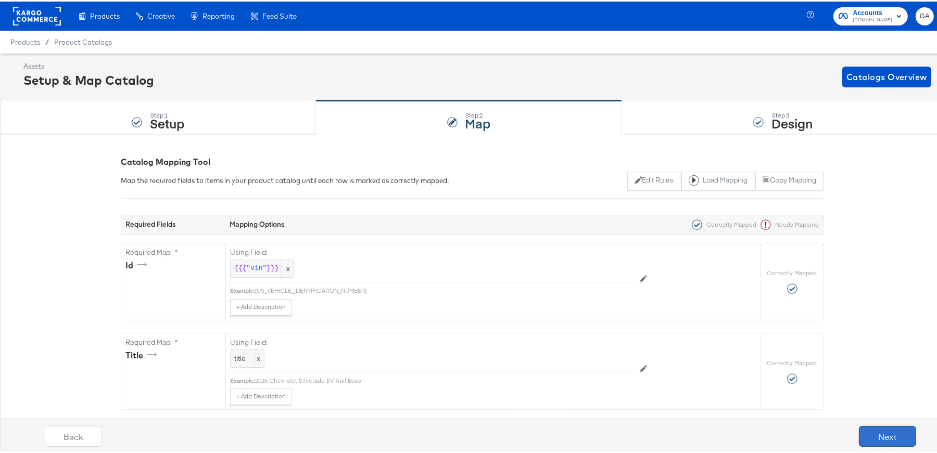
click at [877, 435] on button "Next" at bounding box center [887, 435] width 57 height 21
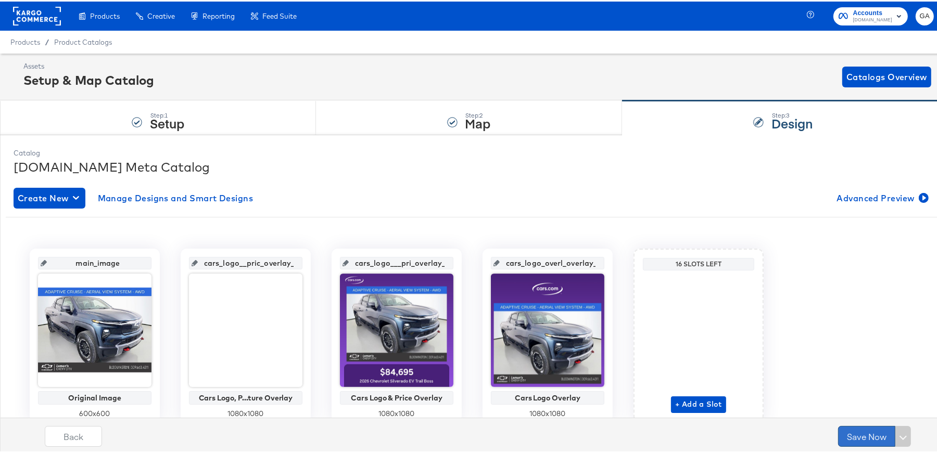
click at [865, 433] on button "Save Now" at bounding box center [866, 435] width 57 height 21
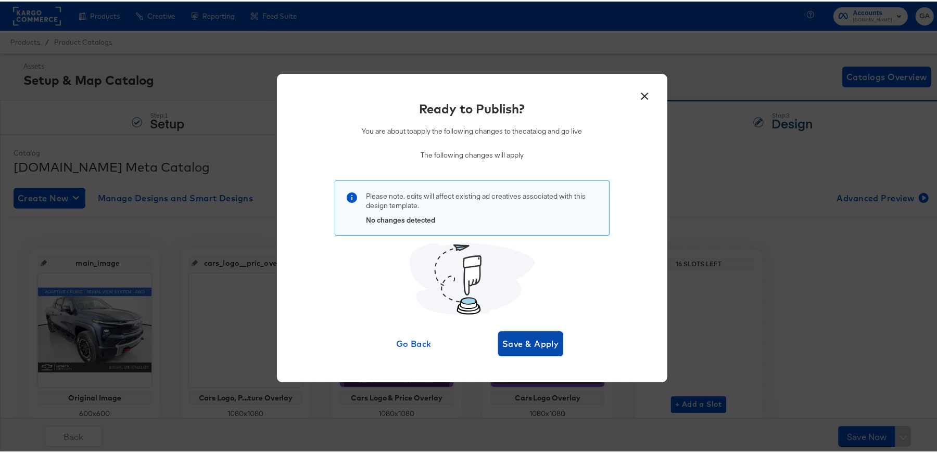
click at [522, 348] on span "Save & Apply" at bounding box center [530, 342] width 57 height 15
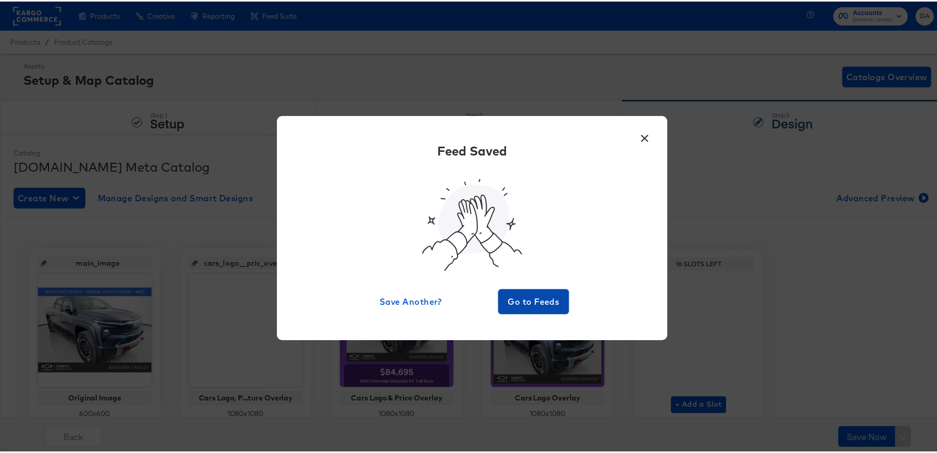
click at [538, 295] on span "Go to Feeds" at bounding box center [533, 300] width 62 height 15
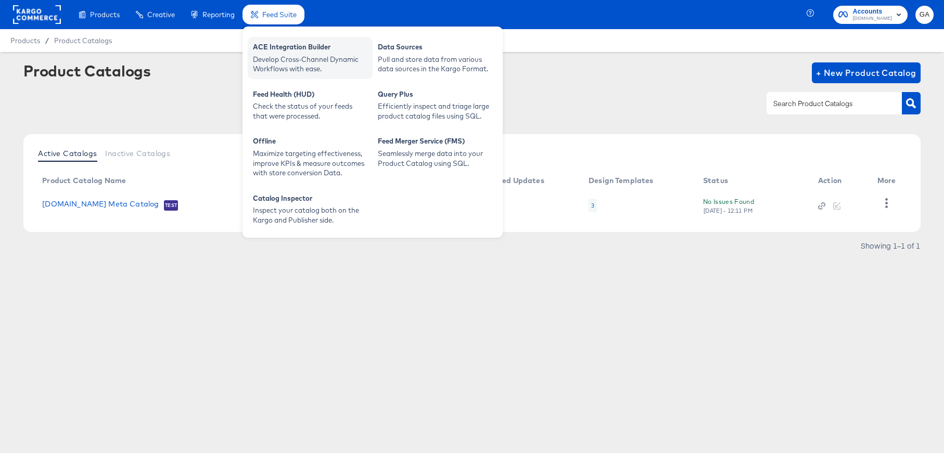
click at [289, 60] on div "Develop Cross-Channel Dynamic Workflows with ease." at bounding box center [310, 64] width 115 height 19
